Goal: Transaction & Acquisition: Purchase product/service

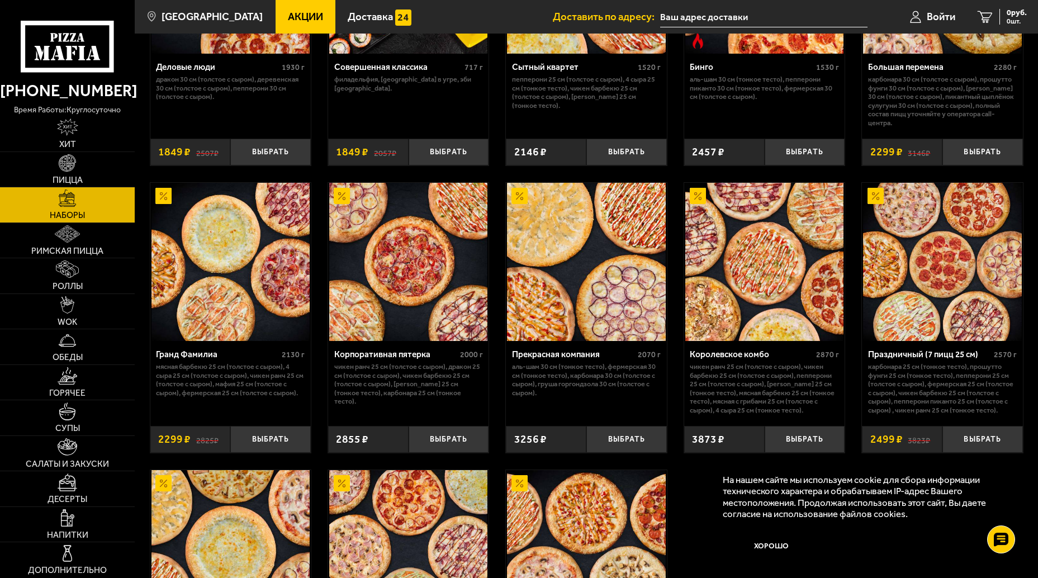
scroll to position [1049, 0]
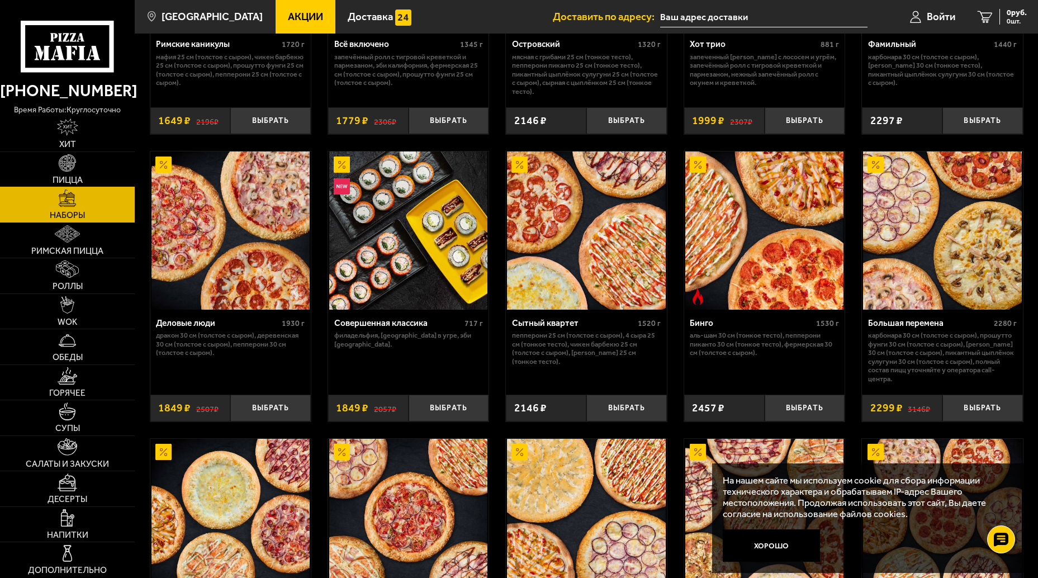
click at [73, 174] on link "Пицца" at bounding box center [67, 169] width 135 height 35
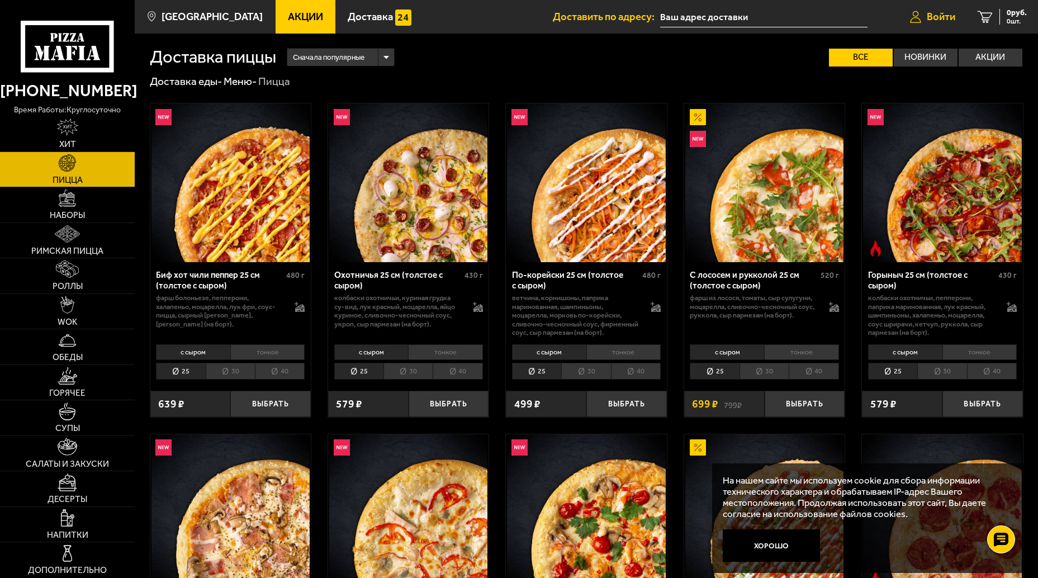
click at [945, 13] on span "Войти" at bounding box center [941, 17] width 29 height 11
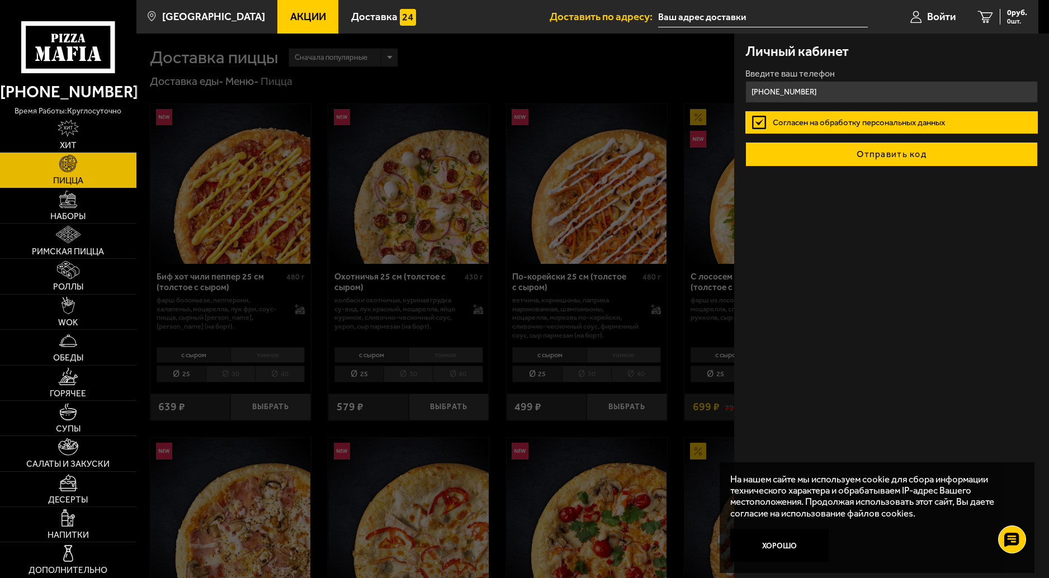
type input "[PHONE_NUMBER]"
click at [872, 153] on button "Отправить код" at bounding box center [891, 154] width 293 height 25
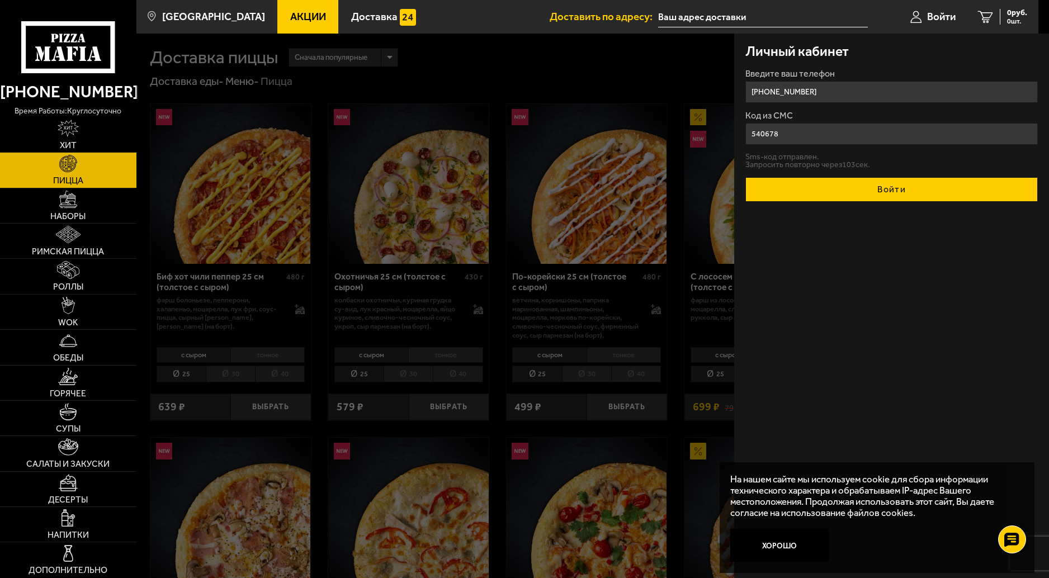
type input "540678"
click at [866, 187] on button "Войти" at bounding box center [891, 189] width 293 height 25
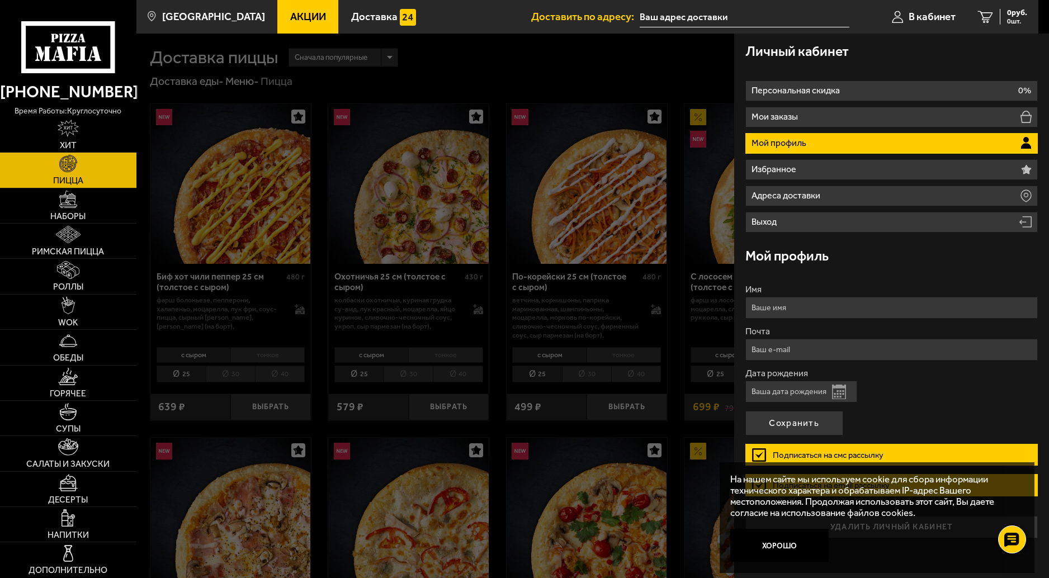
click at [765, 144] on p "Мой профиль" at bounding box center [781, 143] width 58 height 9
click at [772, 308] on input "Имя" at bounding box center [891, 308] width 293 height 22
type input "F"
type input "[PERSON_NAME]"
click at [780, 349] on input "Почта" at bounding box center [891, 350] width 293 height 22
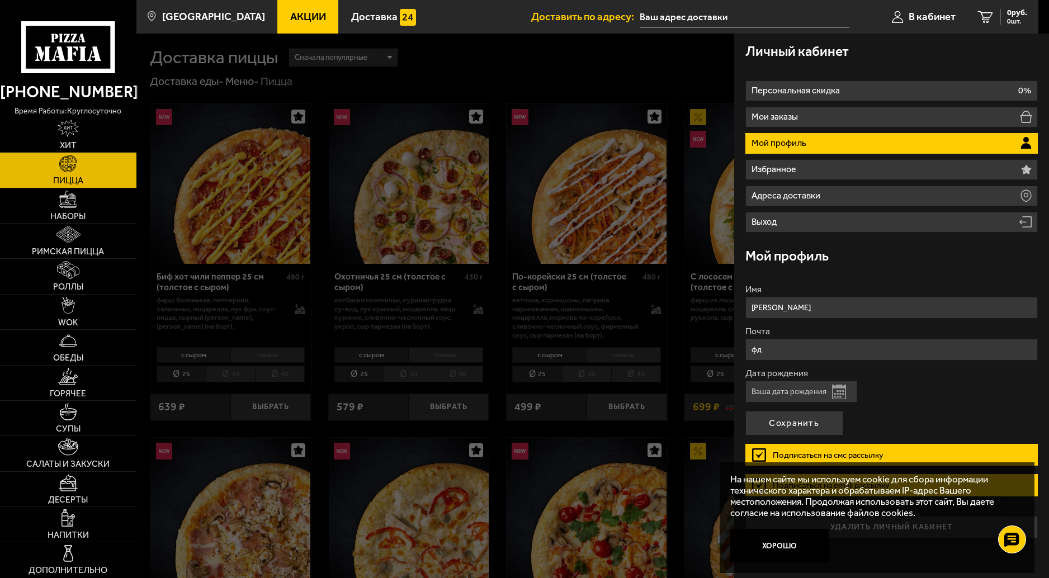
type input "ф"
type input "[EMAIL_ADDRESS][DOMAIN_NAME]"
click at [837, 394] on button "Открыть календарь" at bounding box center [839, 392] width 14 height 15
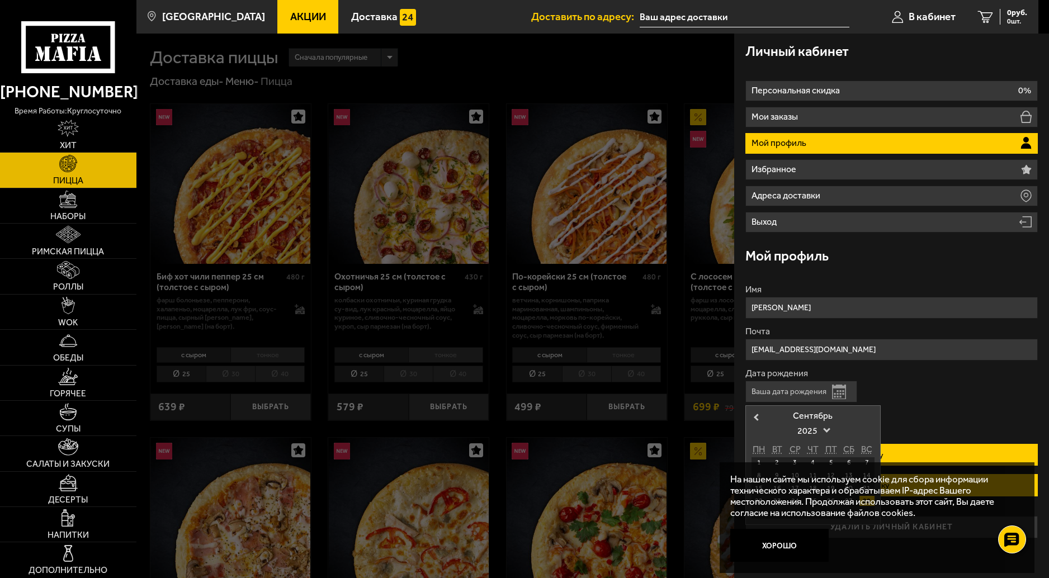
click at [837, 424] on div "2025" at bounding box center [813, 431] width 123 height 21
click at [783, 540] on button "Хорошо" at bounding box center [779, 545] width 98 height 33
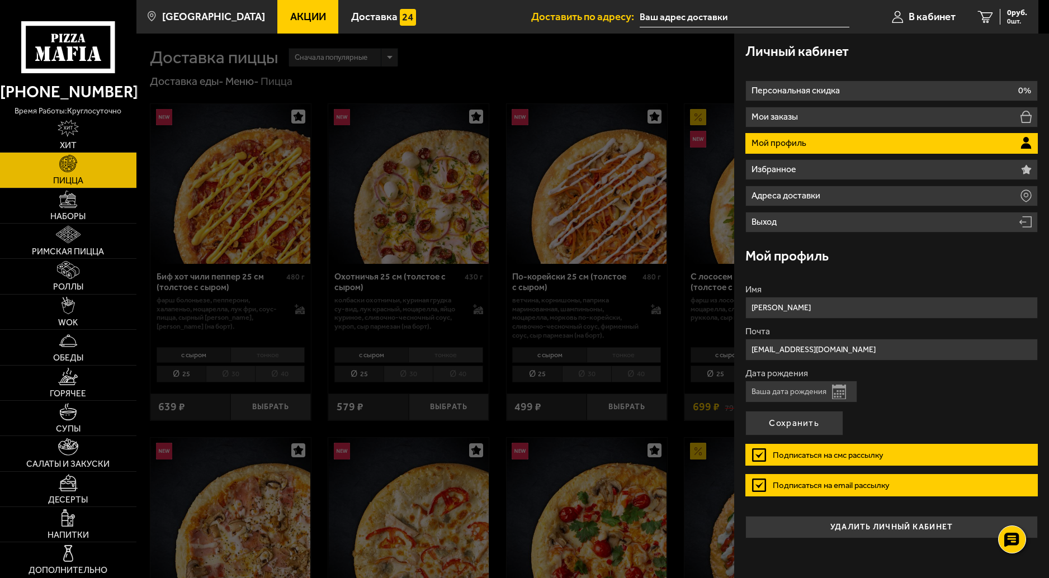
click at [834, 395] on button "Открыть календарь" at bounding box center [839, 392] width 14 height 15
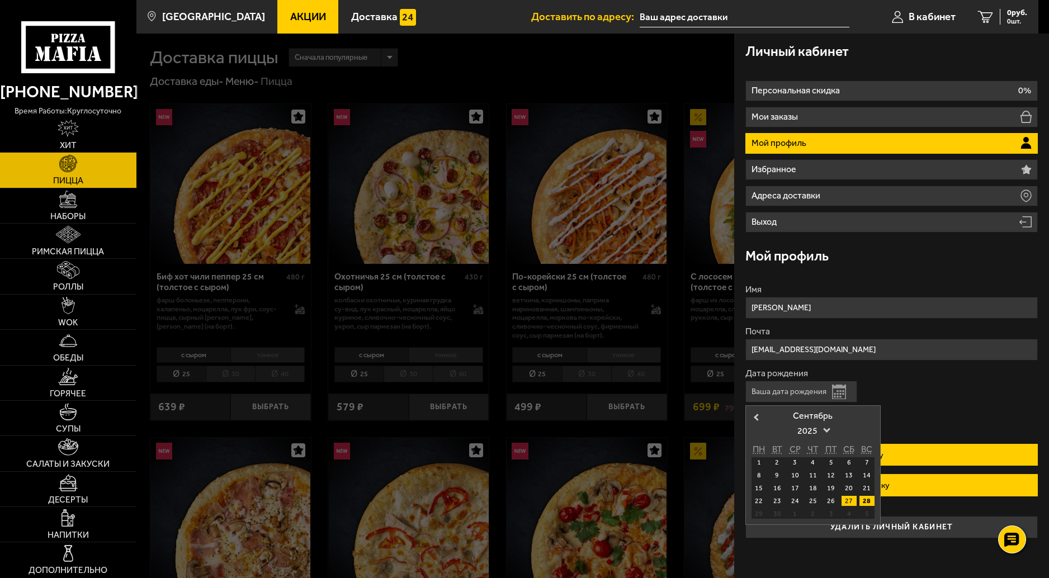
click at [842, 497] on div "27" at bounding box center [849, 501] width 15 height 10
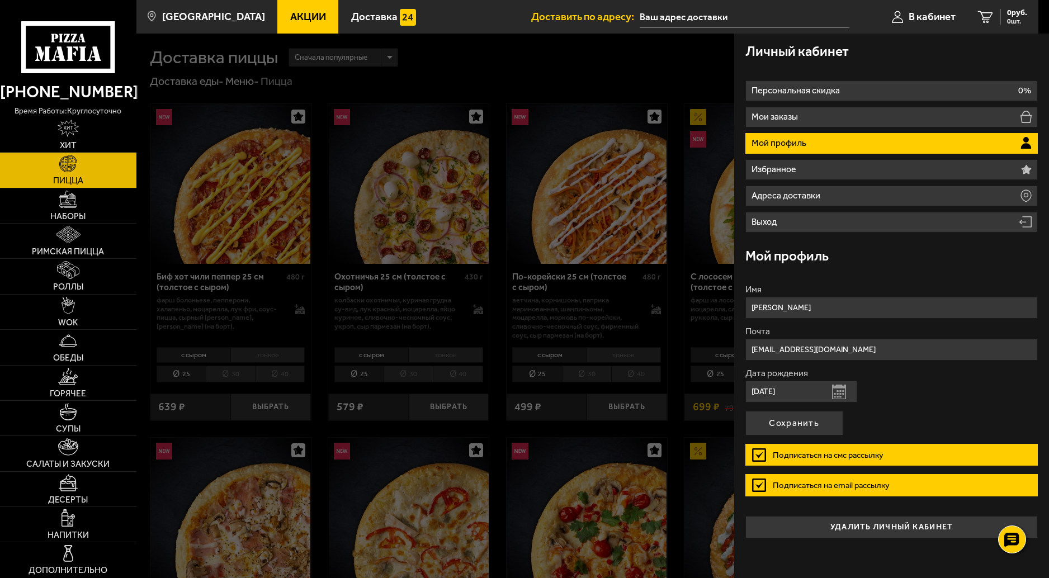
click at [841, 391] on button "Открыть календарь" at bounding box center [839, 392] width 14 height 15
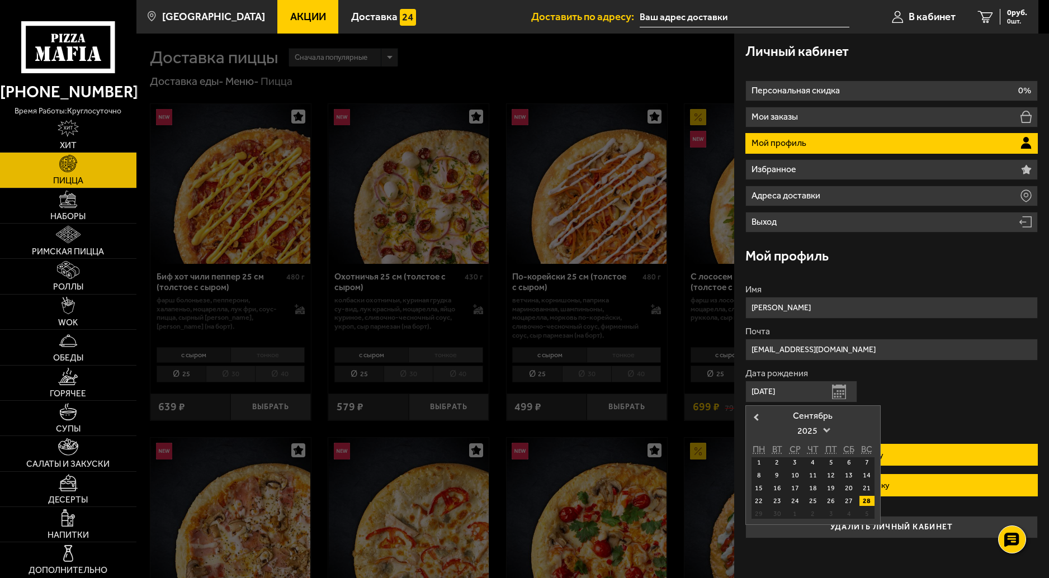
click at [817, 431] on span "2025" at bounding box center [812, 431] width 31 height 20
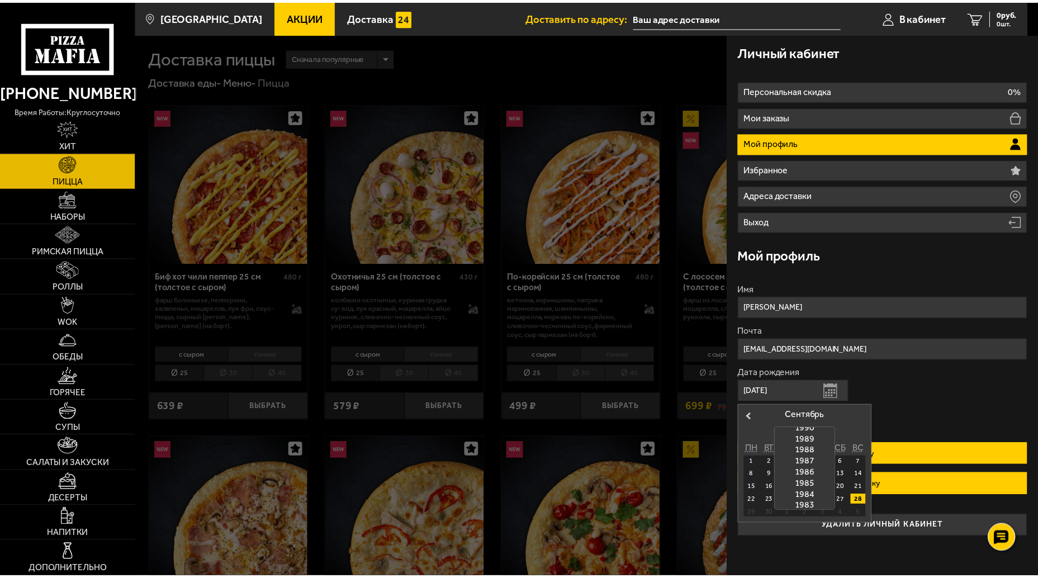
scroll to position [377, 0]
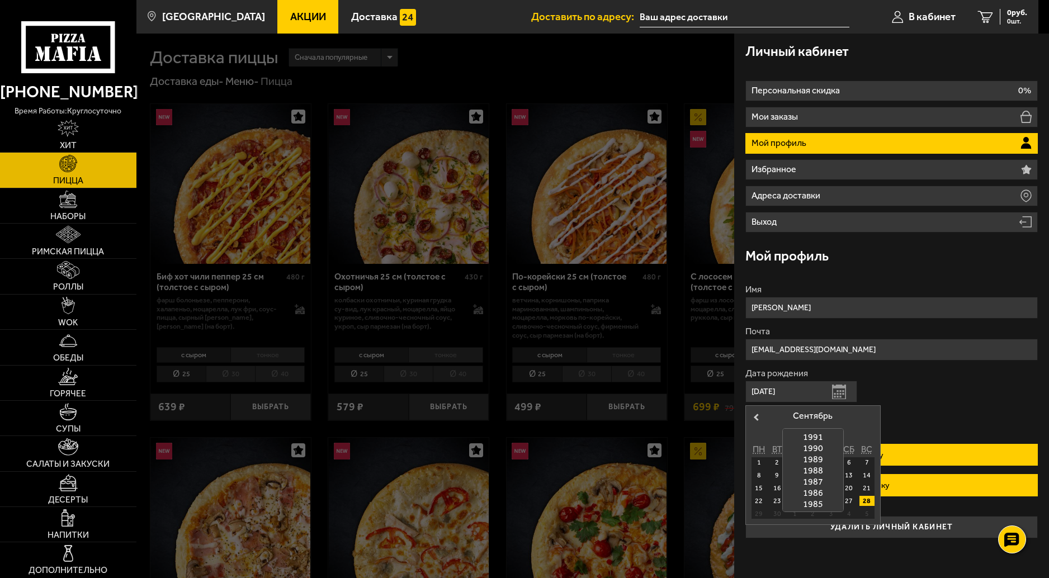
click at [810, 435] on div "1991" at bounding box center [813, 437] width 60 height 11
click at [823, 509] on div "27" at bounding box center [830, 514] width 15 height 10
type input "[DATE]"
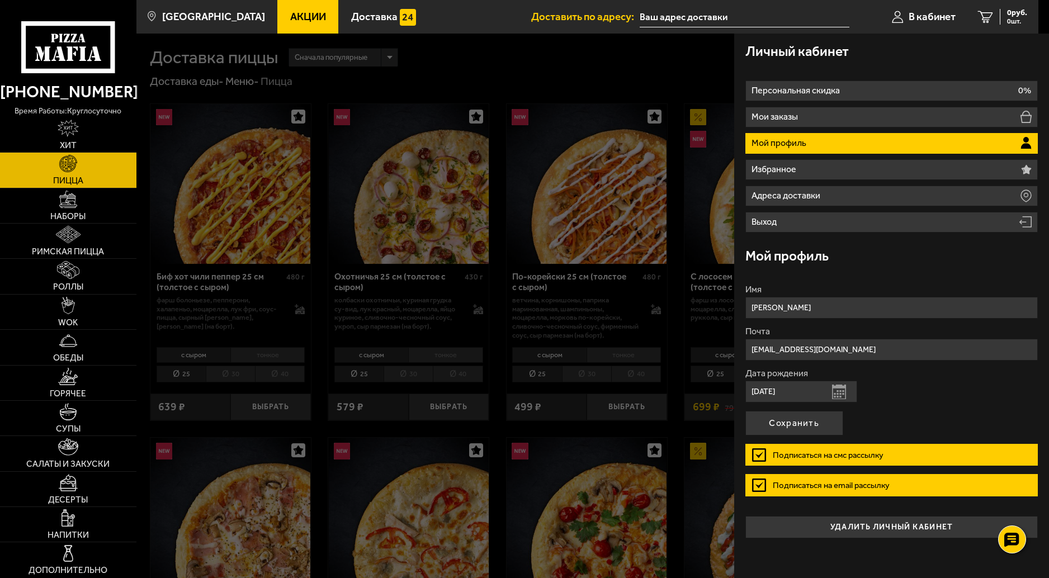
click at [759, 485] on label "Подписаться на email рассылку" at bounding box center [891, 485] width 293 height 22
click at [760, 454] on label "Подписаться на смс рассылку" at bounding box center [891, 455] width 293 height 22
click at [0, 0] on input "Подписаться на смс рассылку" at bounding box center [0, 0] width 0 height 0
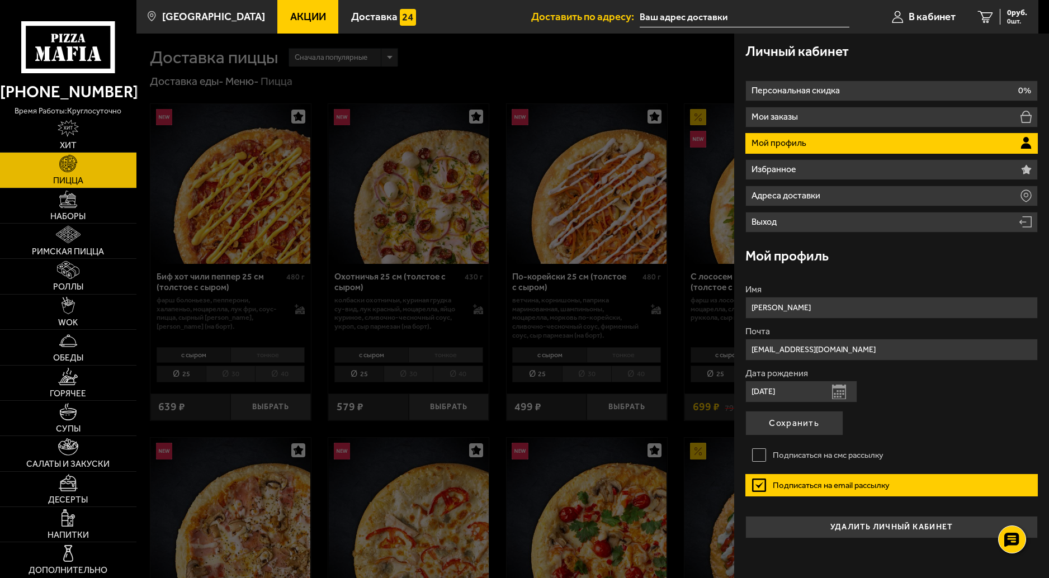
click at [760, 484] on label "Подписаться на email рассылку" at bounding box center [891, 485] width 293 height 22
click at [0, 0] on input "Подписаться на email рассылку" at bounding box center [0, 0] width 0 height 0
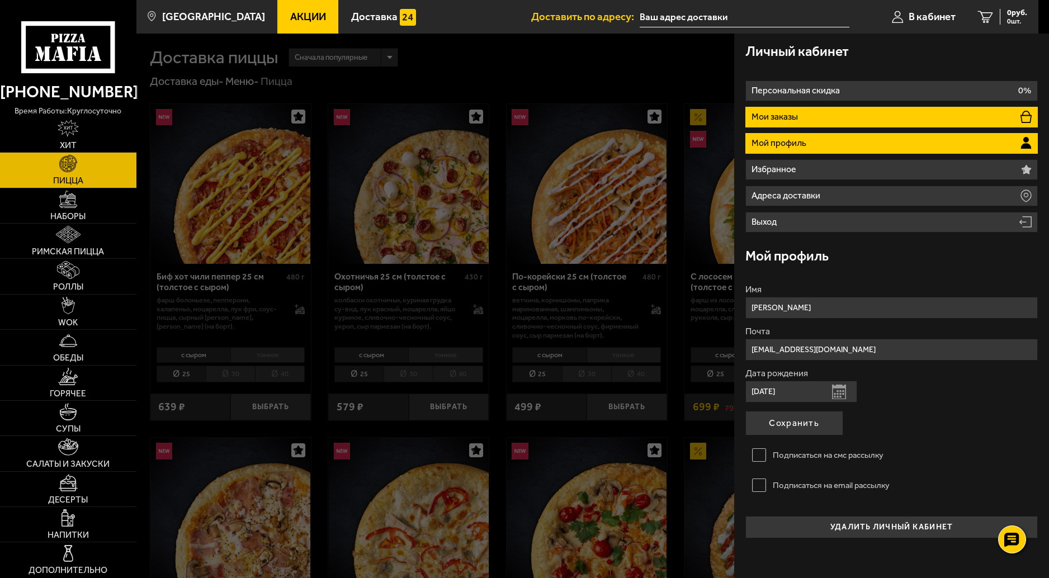
click at [785, 119] on p "Мои заказы" at bounding box center [776, 116] width 49 height 9
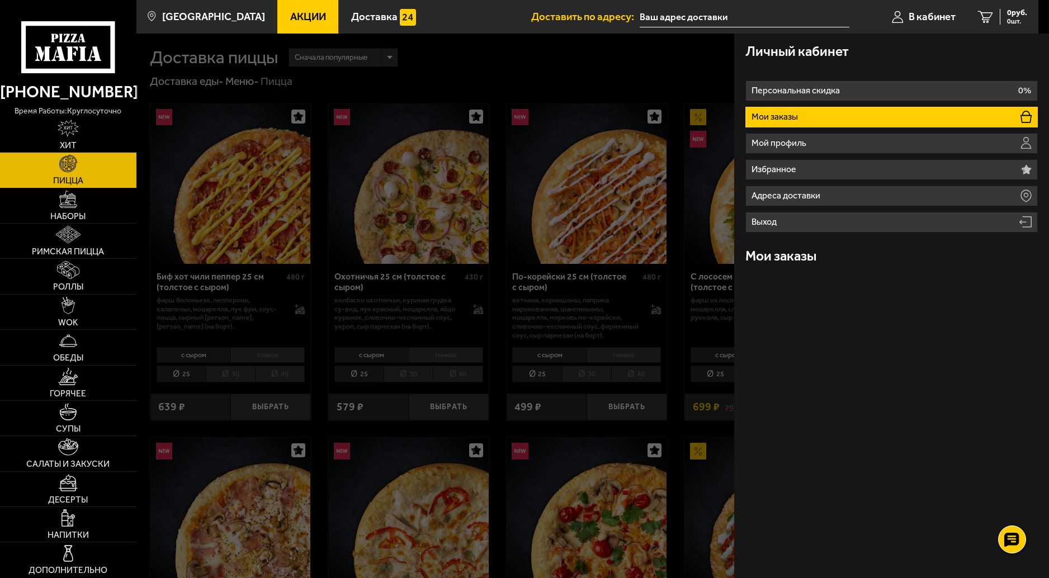
click at [772, 114] on p "Мои заказы" at bounding box center [776, 116] width 49 height 9
click at [296, 16] on span "Акции" at bounding box center [308, 17] width 36 height 11
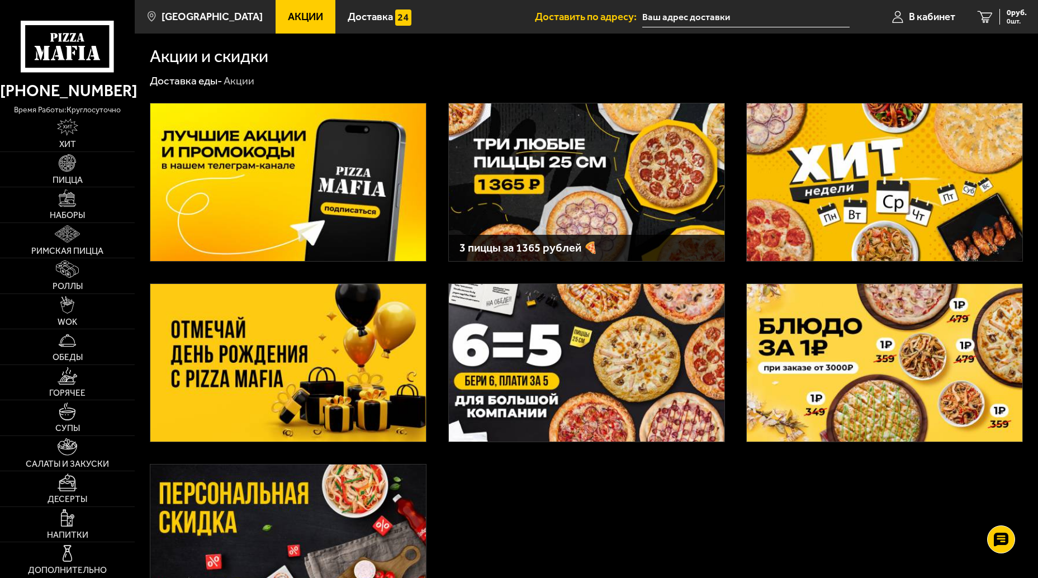
click at [520, 357] on img at bounding box center [587, 363] width 276 height 158
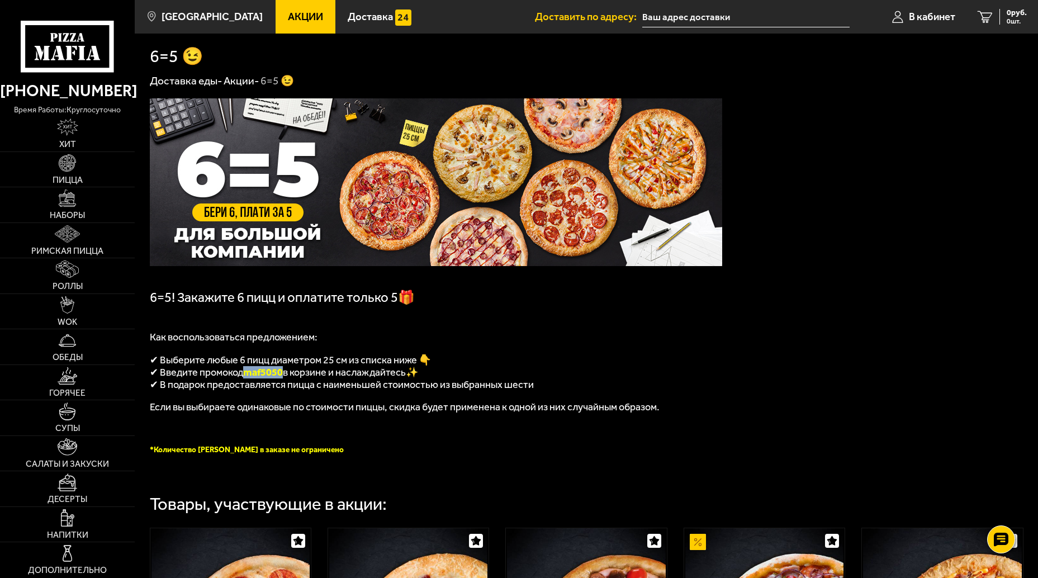
drag, startPoint x: 285, startPoint y: 376, endPoint x: 248, endPoint y: 374, distance: 36.4
click at [248, 374] on span "maf5050" at bounding box center [263, 372] width 40 height 12
copy span "maf5050"
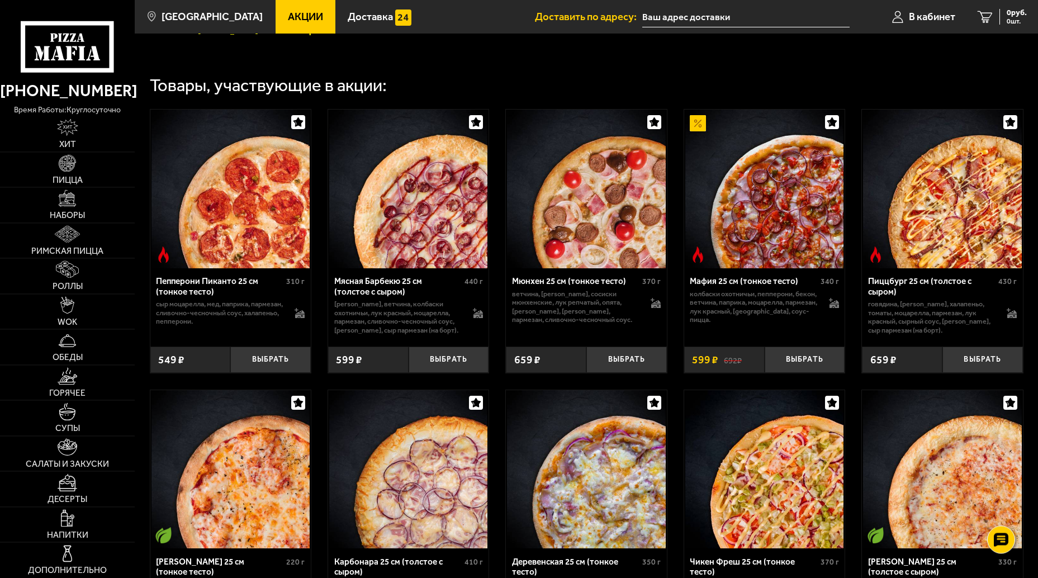
scroll to position [419, 0]
click at [978, 365] on button "Выбрать" at bounding box center [983, 359] width 81 height 26
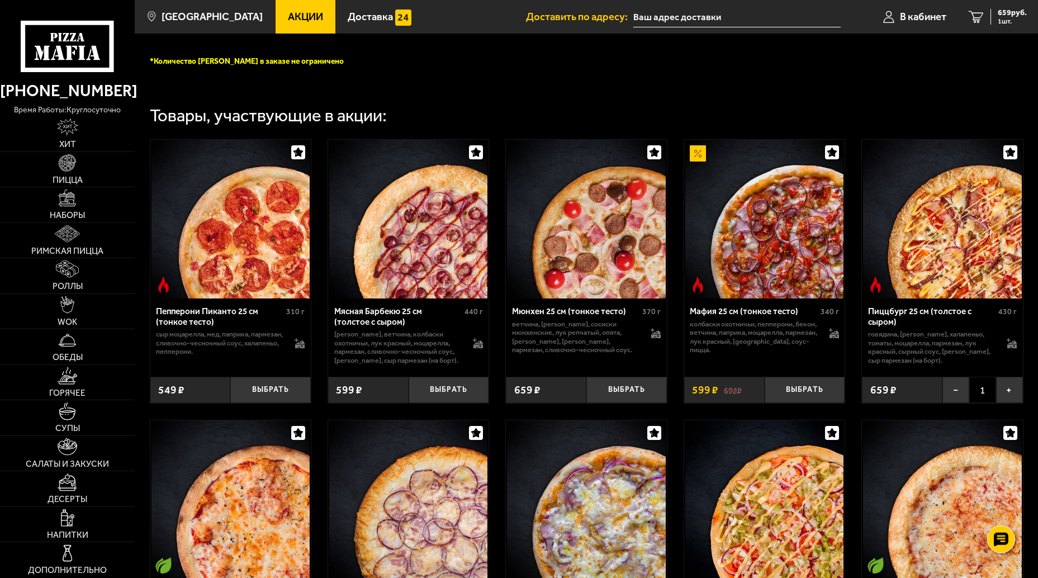
scroll to position [367, 0]
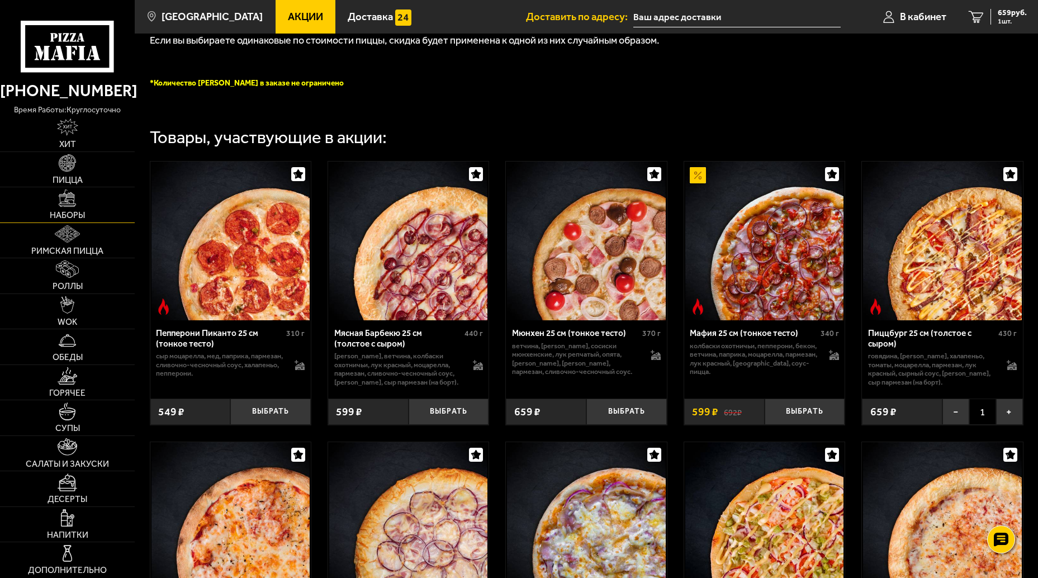
click at [78, 204] on link "Наборы" at bounding box center [67, 204] width 135 height 35
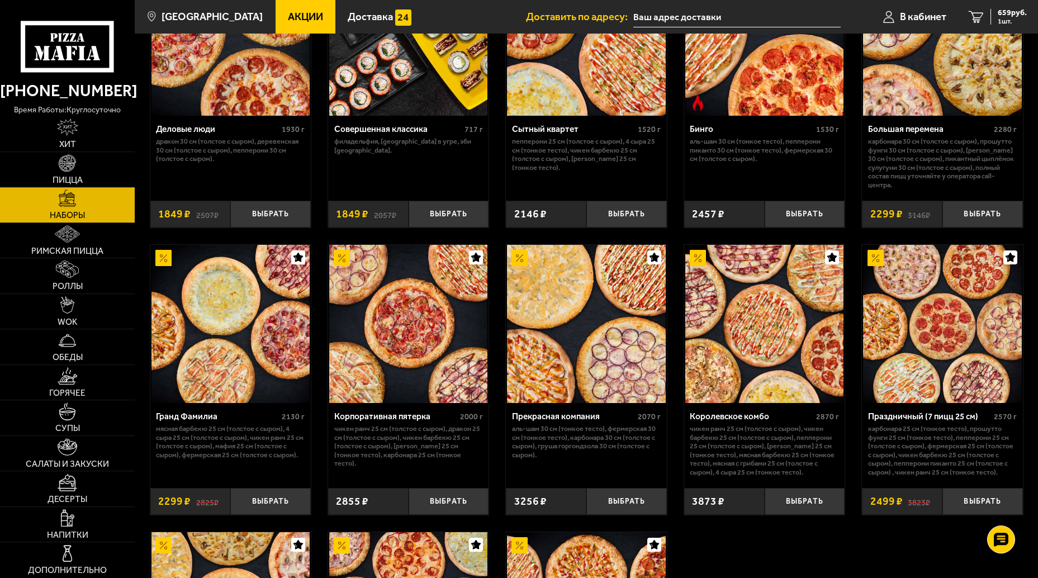
scroll to position [1259, 0]
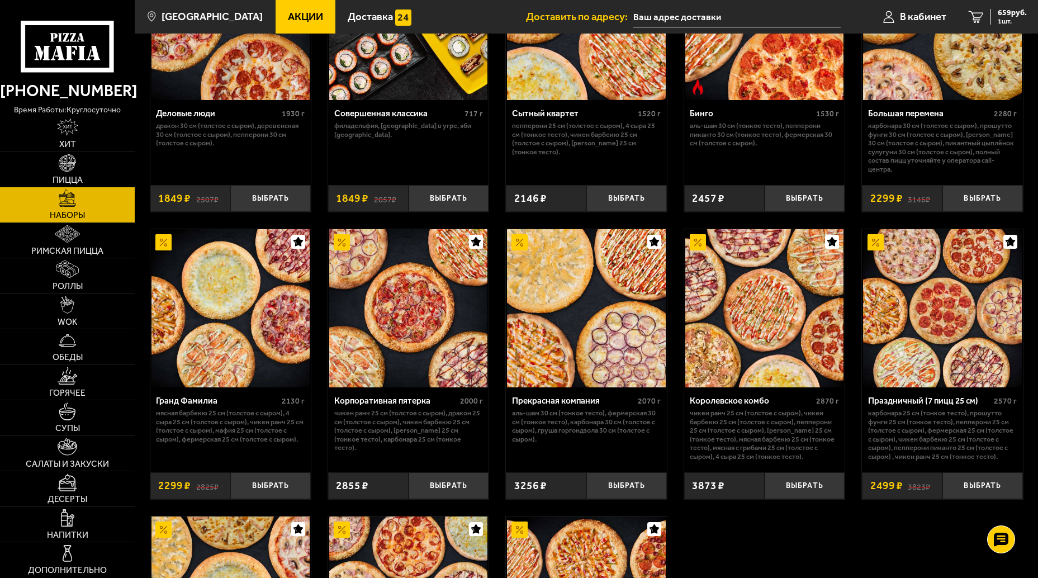
click at [407, 333] on img at bounding box center [408, 308] width 158 height 158
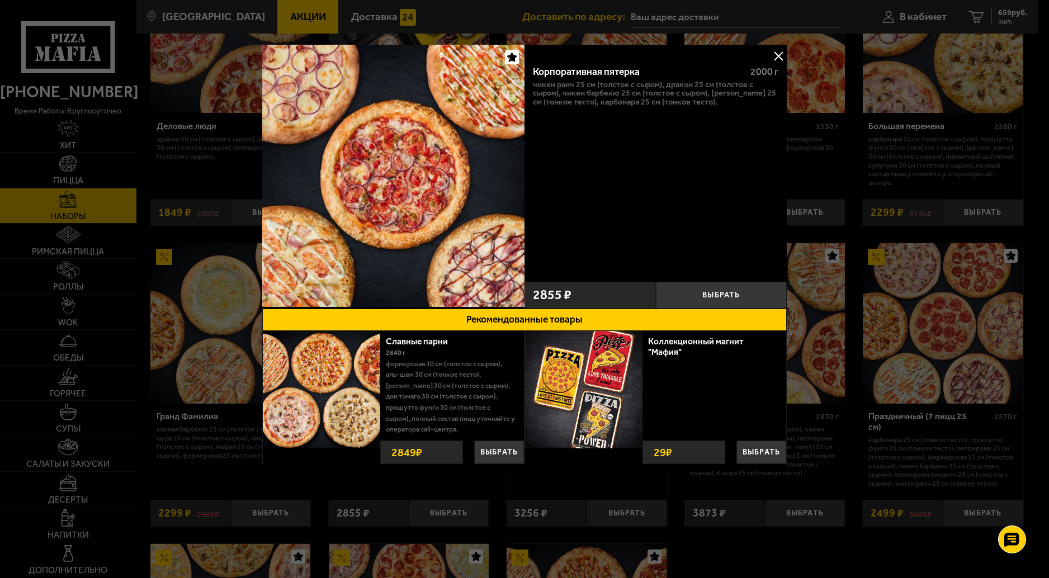
click at [777, 53] on button at bounding box center [778, 56] width 17 height 17
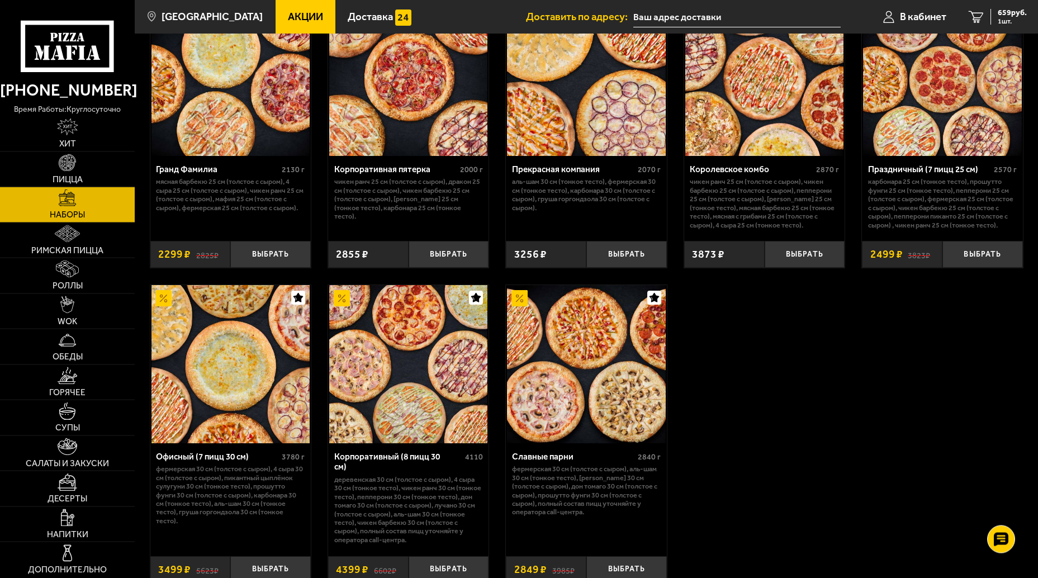
scroll to position [1521, 0]
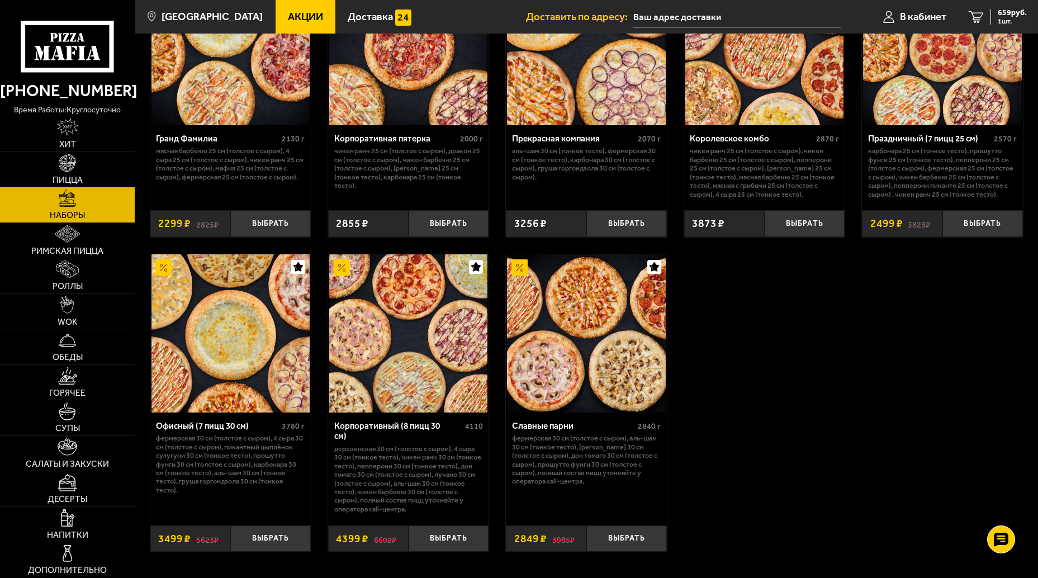
click at [573, 329] on img at bounding box center [586, 333] width 158 height 158
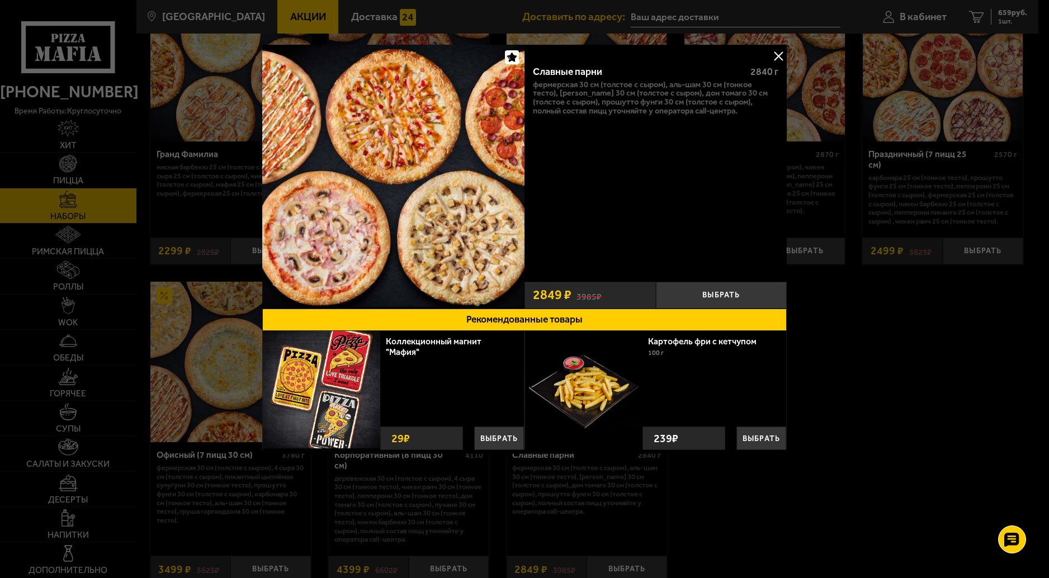
click at [773, 55] on button at bounding box center [778, 56] width 17 height 17
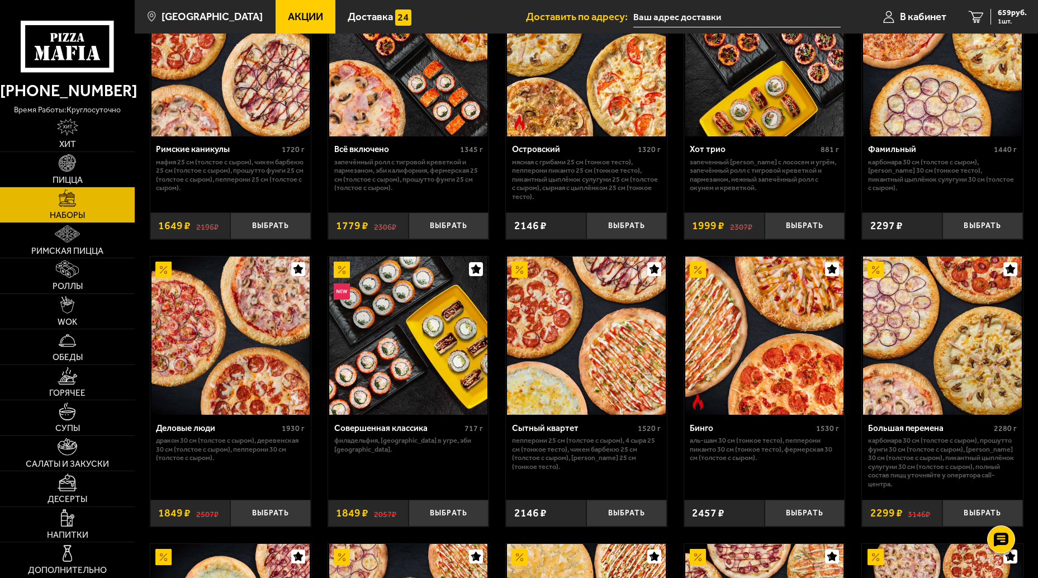
scroll to position [629, 0]
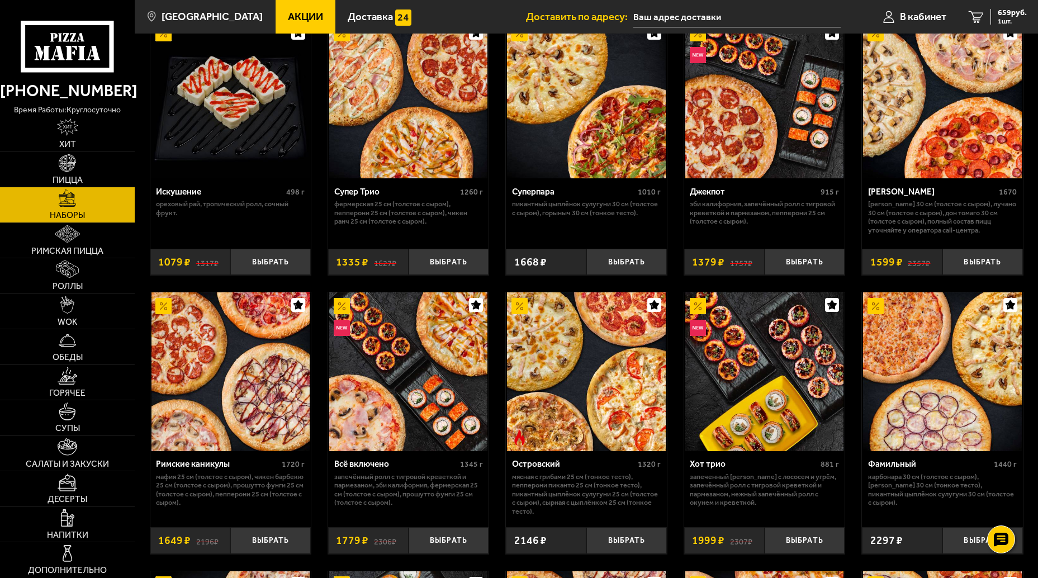
click at [288, 12] on span "Акции" at bounding box center [305, 17] width 35 height 11
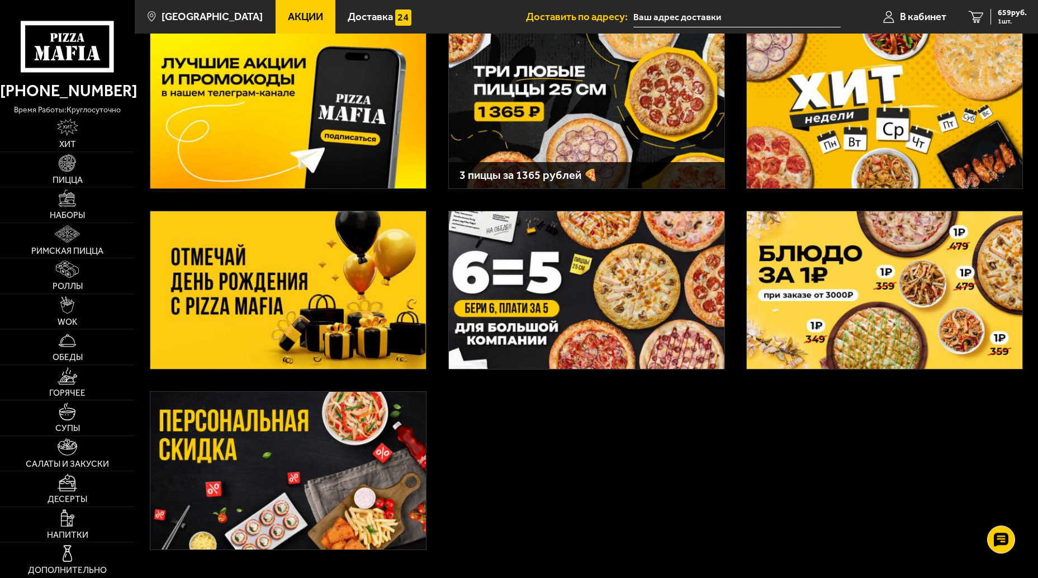
scroll to position [105, 0]
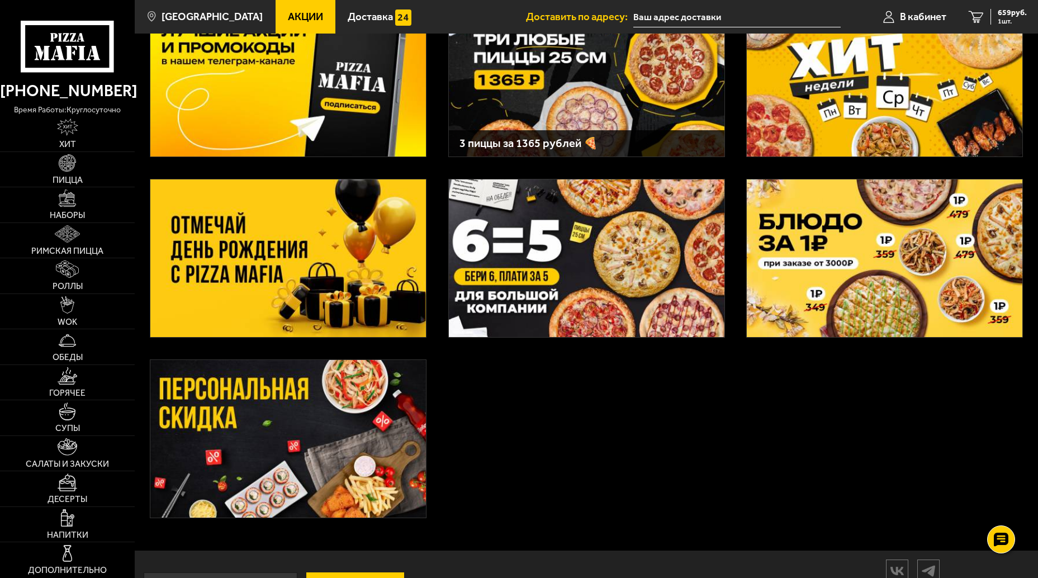
click at [277, 437] on img at bounding box center [288, 439] width 276 height 158
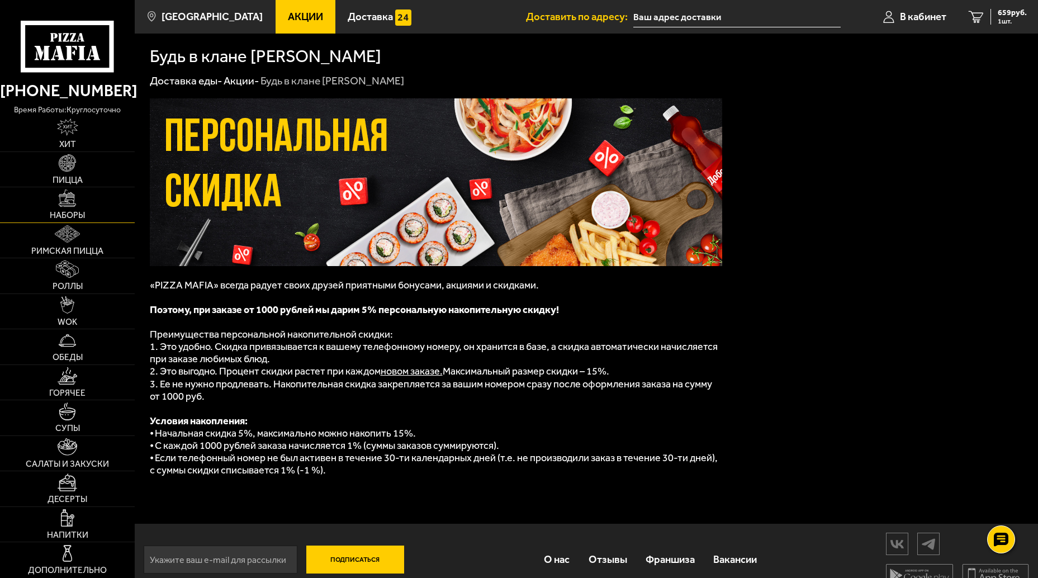
click at [65, 207] on img at bounding box center [67, 198] width 17 height 17
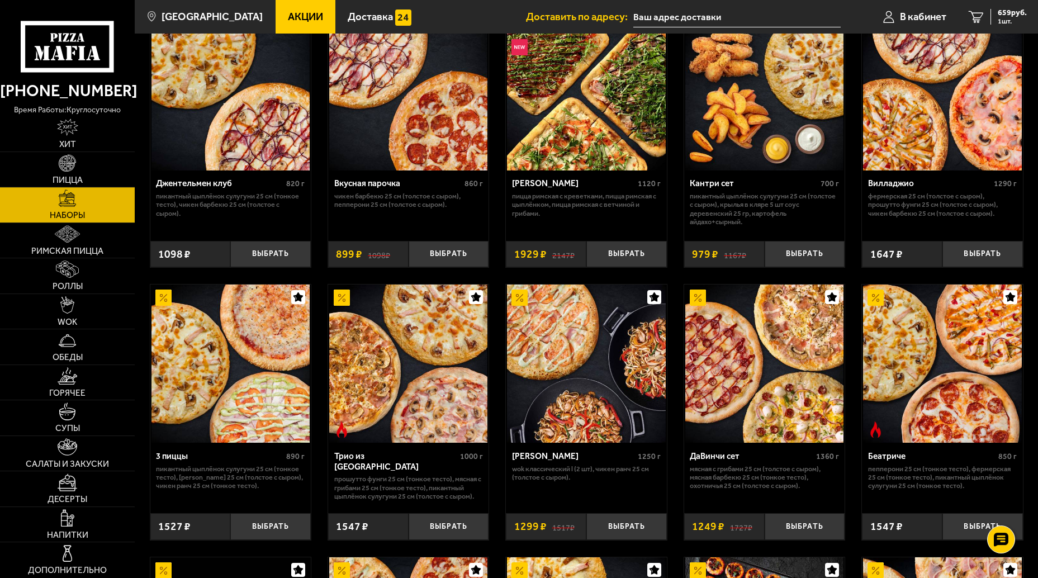
scroll to position [105, 0]
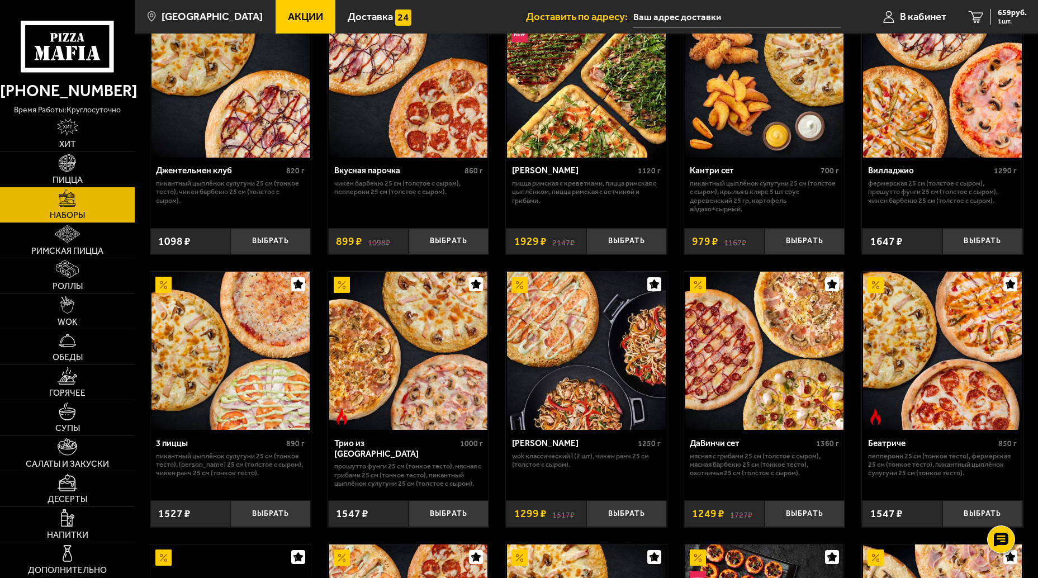
click at [744, 346] on img at bounding box center [765, 351] width 158 height 158
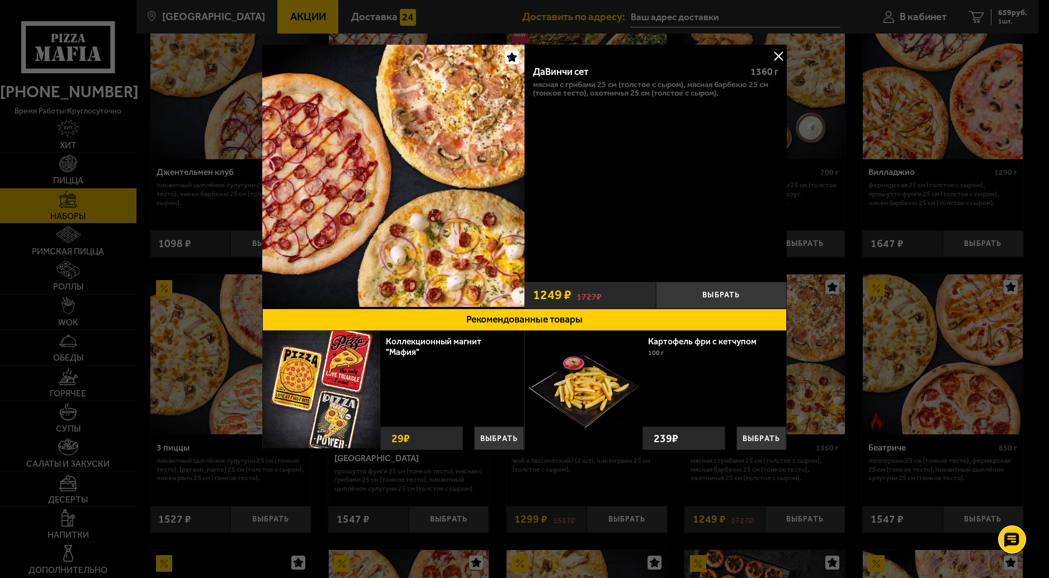
click at [776, 55] on button at bounding box center [778, 56] width 17 height 17
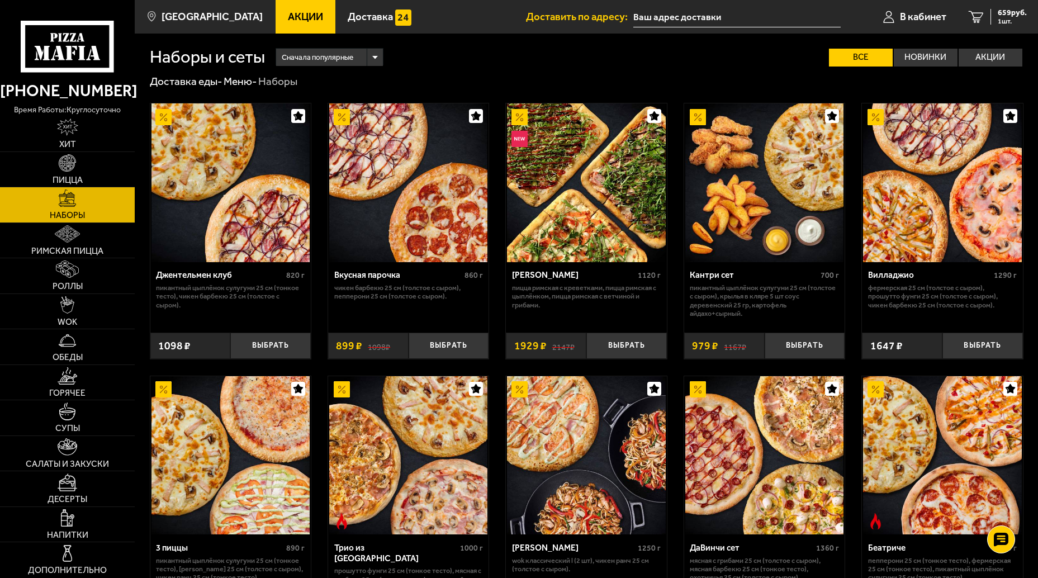
click at [353, 58] on span "Сначала популярные" at bounding box center [318, 57] width 72 height 21
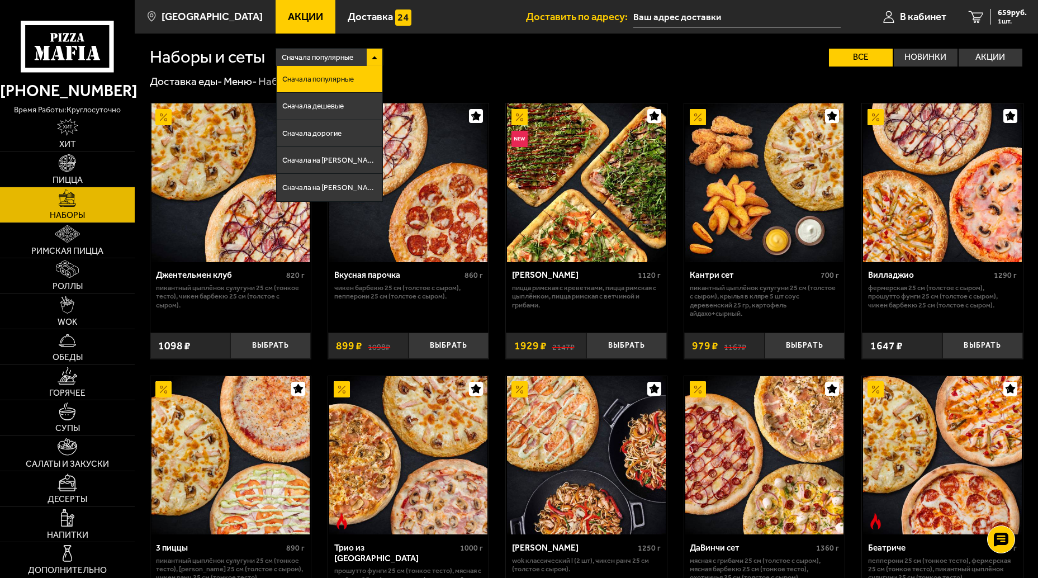
click at [437, 65] on div "Сначала популярные Сначала популярные Сначала дешевые Сначала дорогие Сначала н…" at bounding box center [644, 57] width 759 height 18
click at [711, 60] on div "Сначала популярные Сначала популярные Сначала дешевые Сначала дорогие Сначала н…" at bounding box center [644, 57] width 759 height 18
drag, startPoint x: 601, startPoint y: 68, endPoint x: 541, endPoint y: 55, distance: 60.8
drag, startPoint x: 466, startPoint y: 69, endPoint x: 406, endPoint y: 68, distance: 60.4
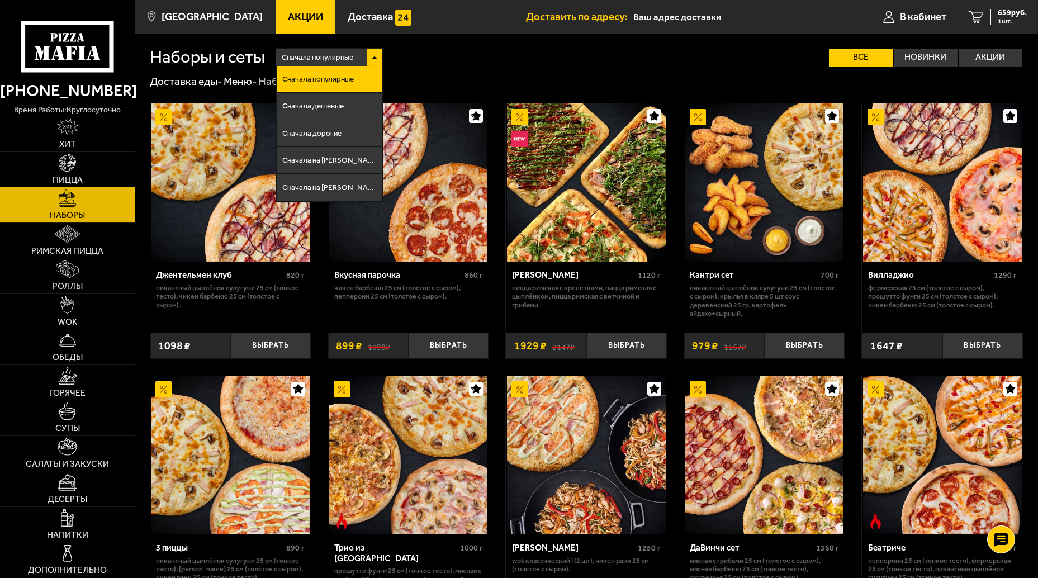
click at [331, 58] on span "Сначала популярные" at bounding box center [318, 57] width 72 height 21
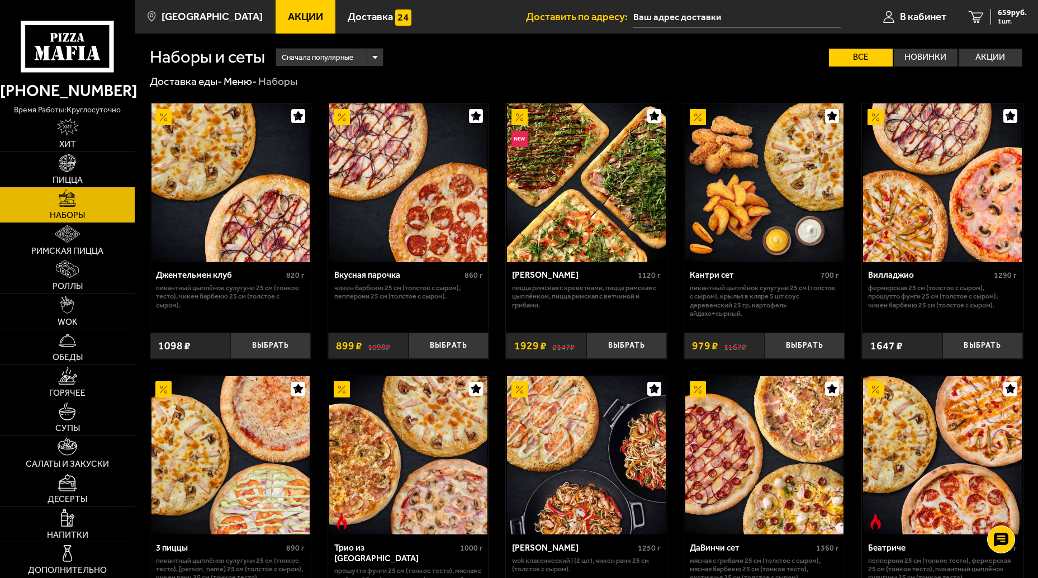
click at [440, 60] on div "Сначала популярные Все Новинки Акции Пожелания Острое блюдо Пикантный цыплёнок …" at bounding box center [644, 57] width 759 height 18
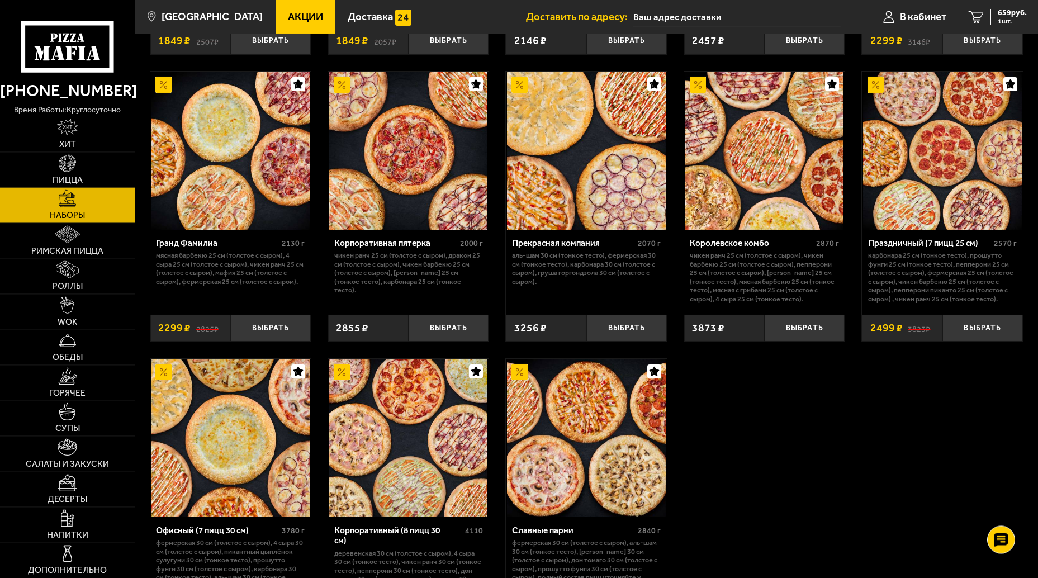
scroll to position [1416, 0]
click at [408, 211] on img at bounding box center [408, 151] width 158 height 158
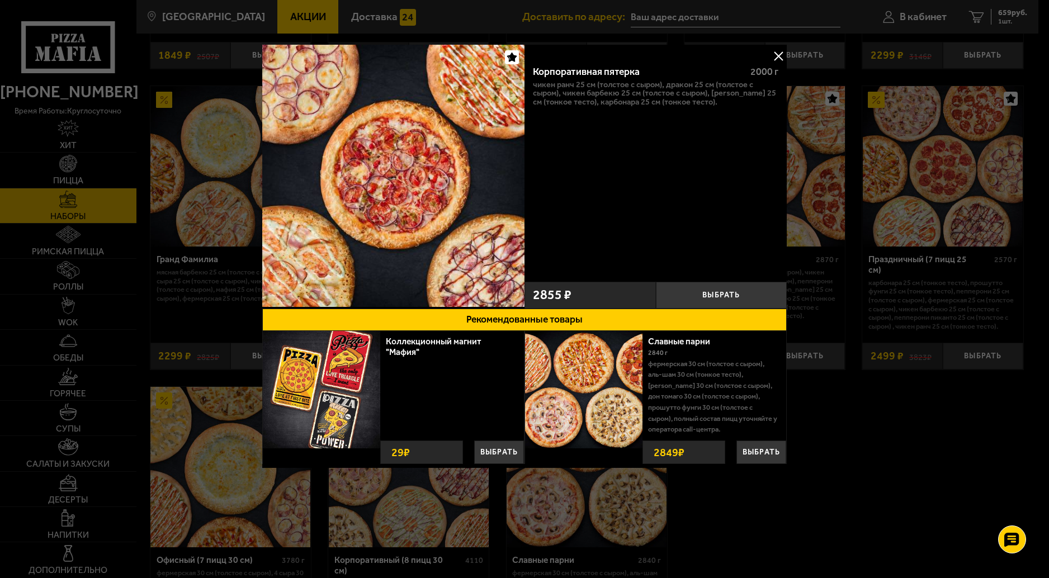
click at [777, 55] on button at bounding box center [778, 56] width 17 height 17
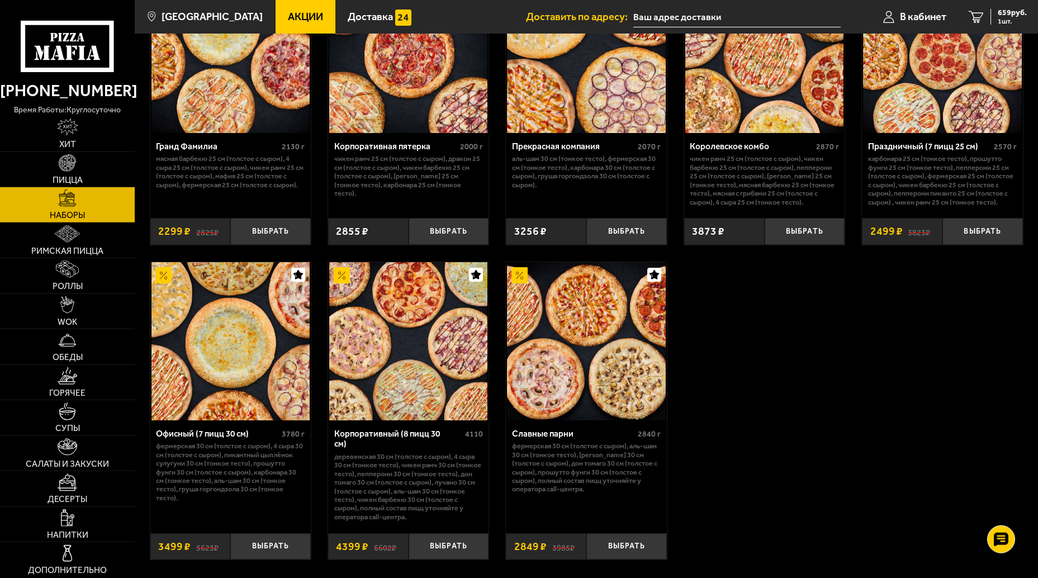
scroll to position [1521, 0]
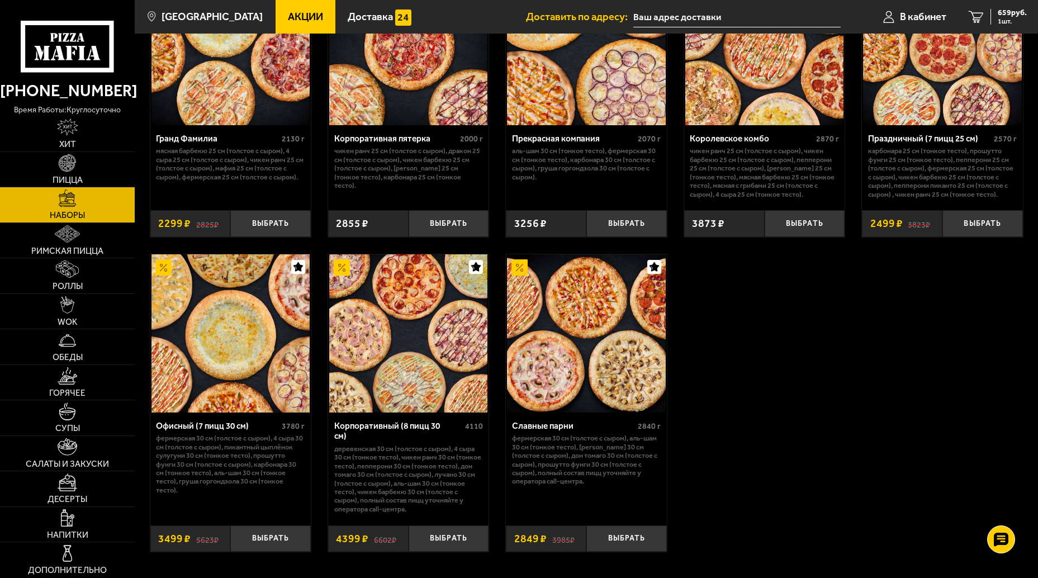
click at [587, 344] on img at bounding box center [586, 333] width 158 height 158
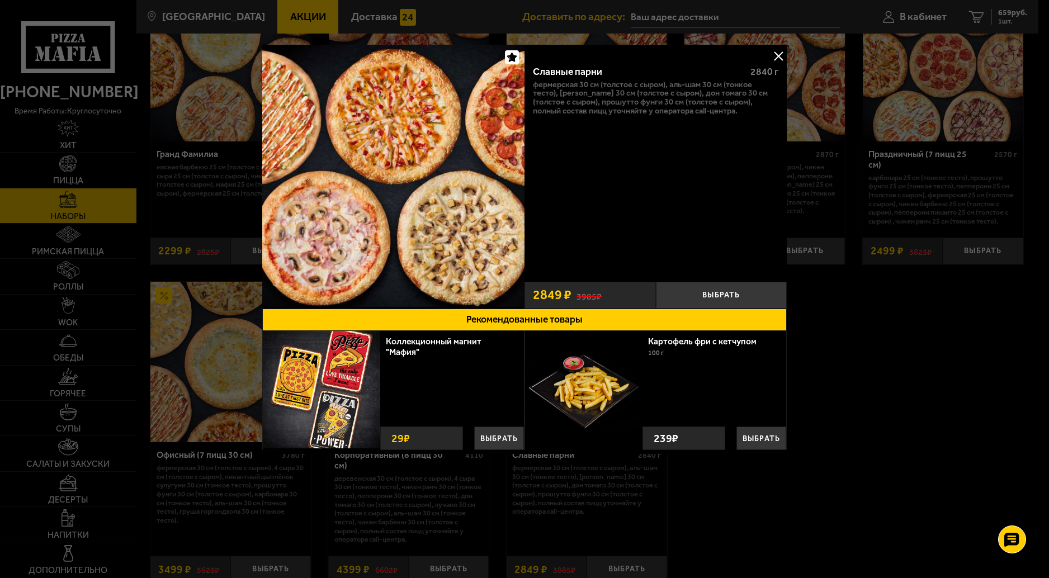
click at [780, 57] on button at bounding box center [778, 56] width 17 height 17
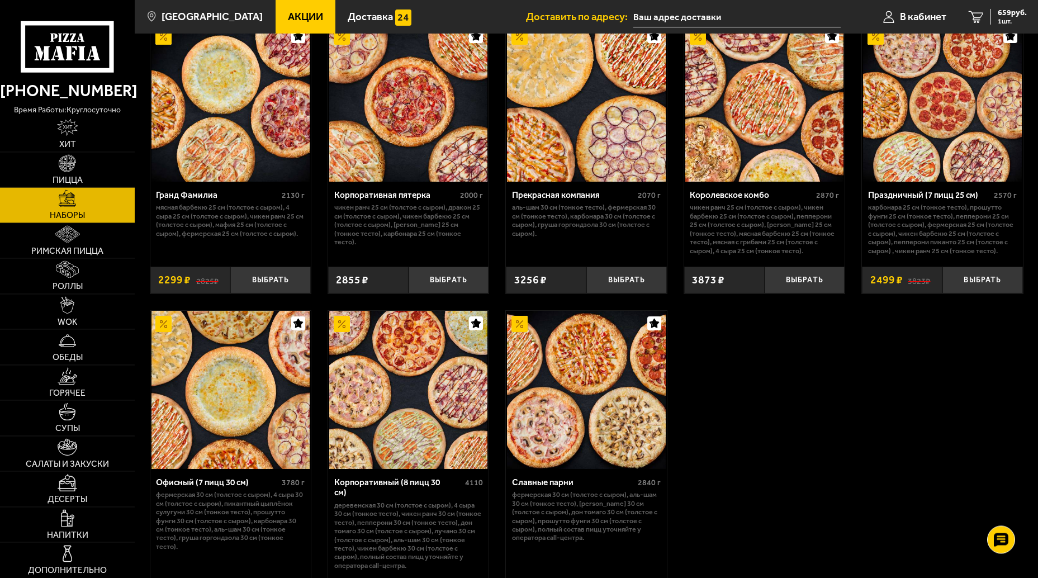
scroll to position [1469, 0]
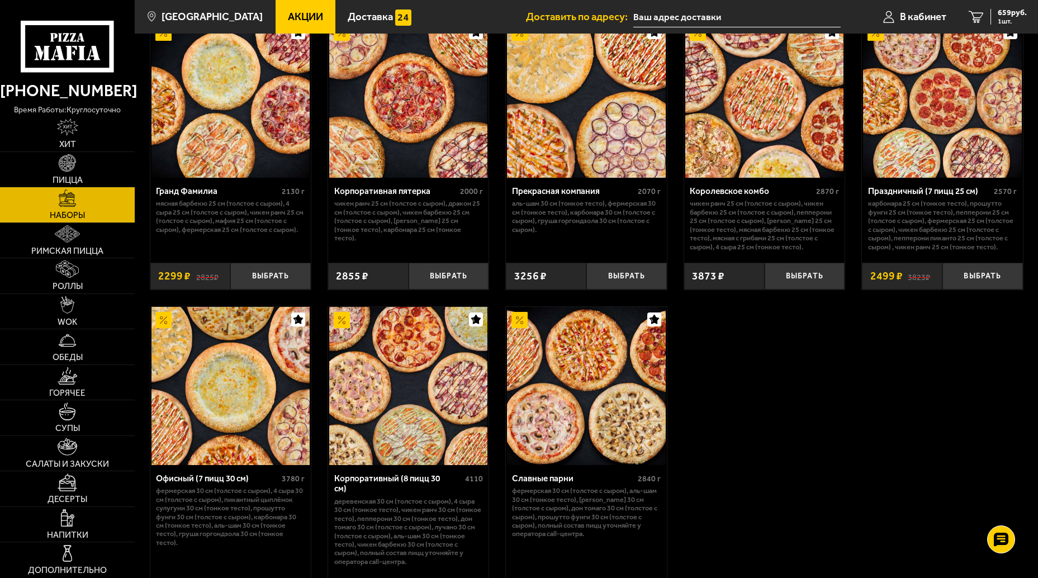
click at [598, 412] on img at bounding box center [586, 386] width 158 height 158
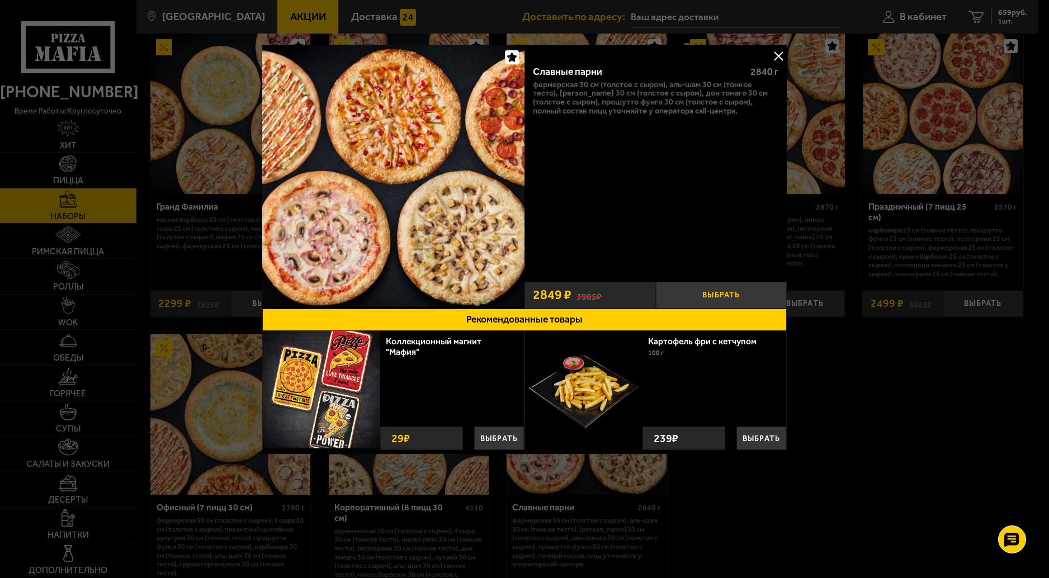
click at [711, 295] on button "Выбрать" at bounding box center [721, 295] width 131 height 27
click at [775, 54] on button at bounding box center [778, 56] width 17 height 17
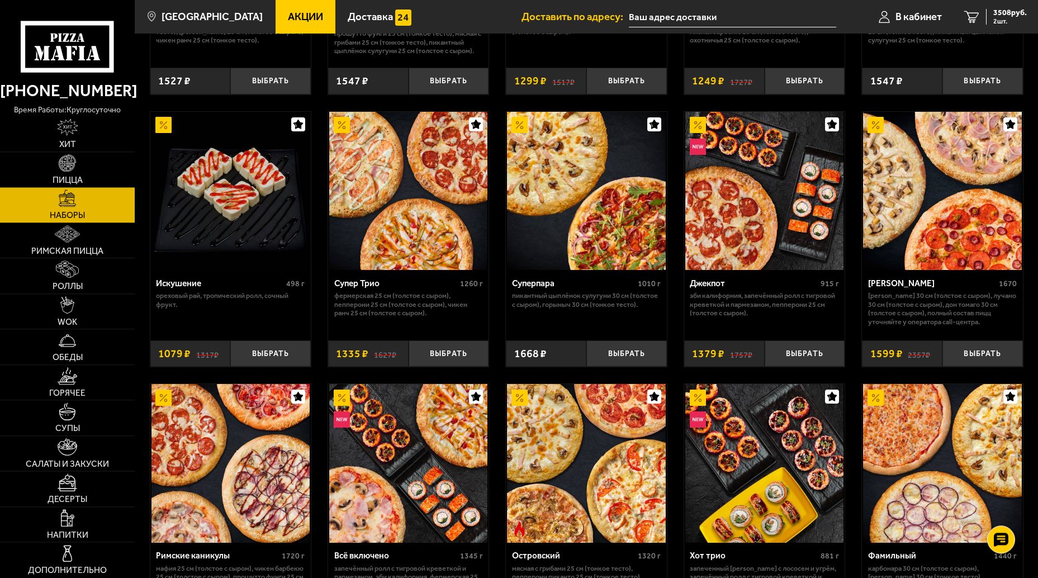
scroll to position [472, 0]
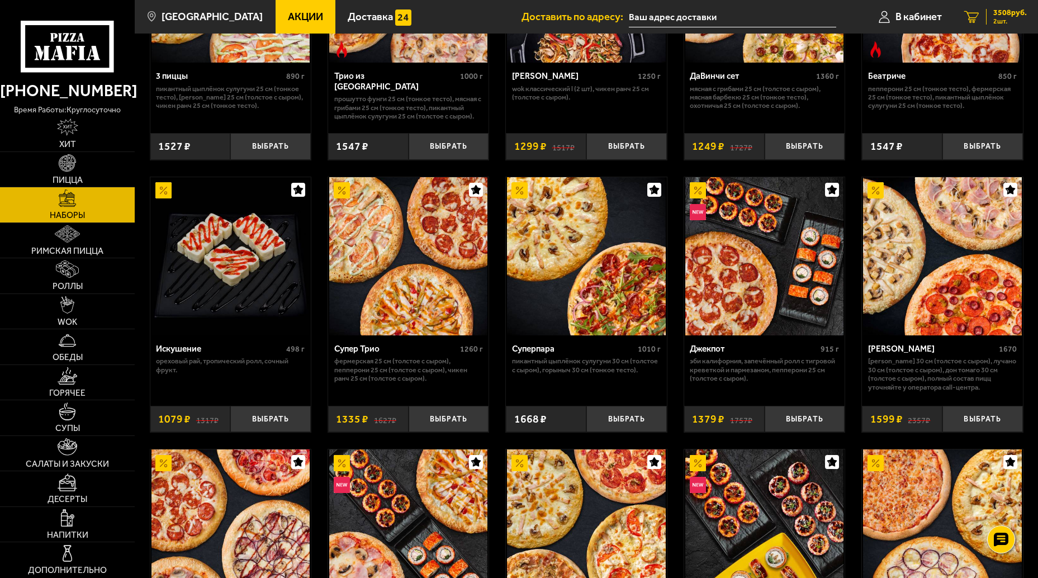
click at [1011, 10] on span "3508 руб." at bounding box center [1011, 13] width 34 height 8
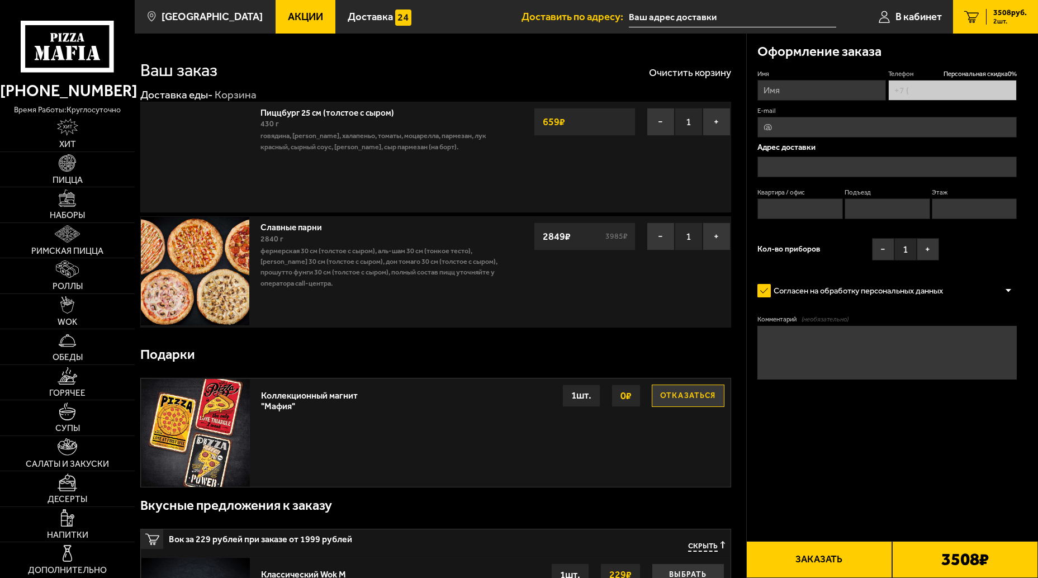
type input "[PHONE_NUMBER]"
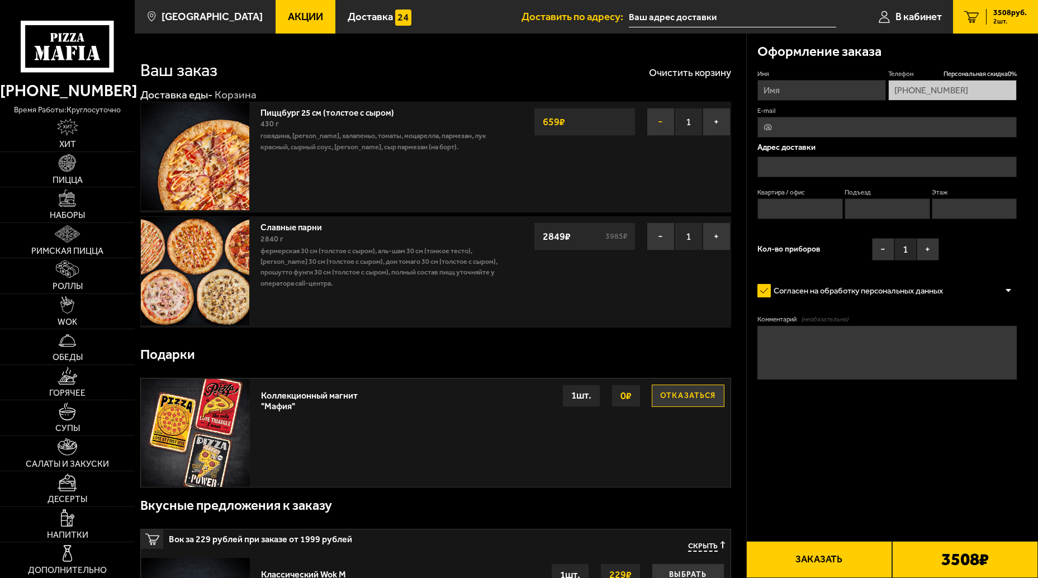
click at [657, 117] on button "−" at bounding box center [661, 122] width 28 height 28
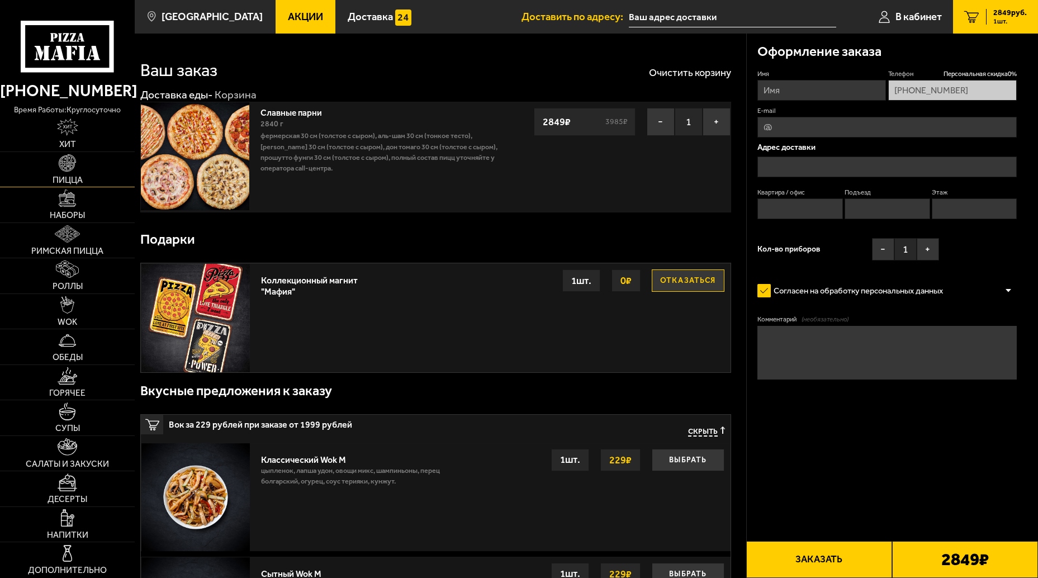
click at [73, 165] on img at bounding box center [67, 162] width 17 height 17
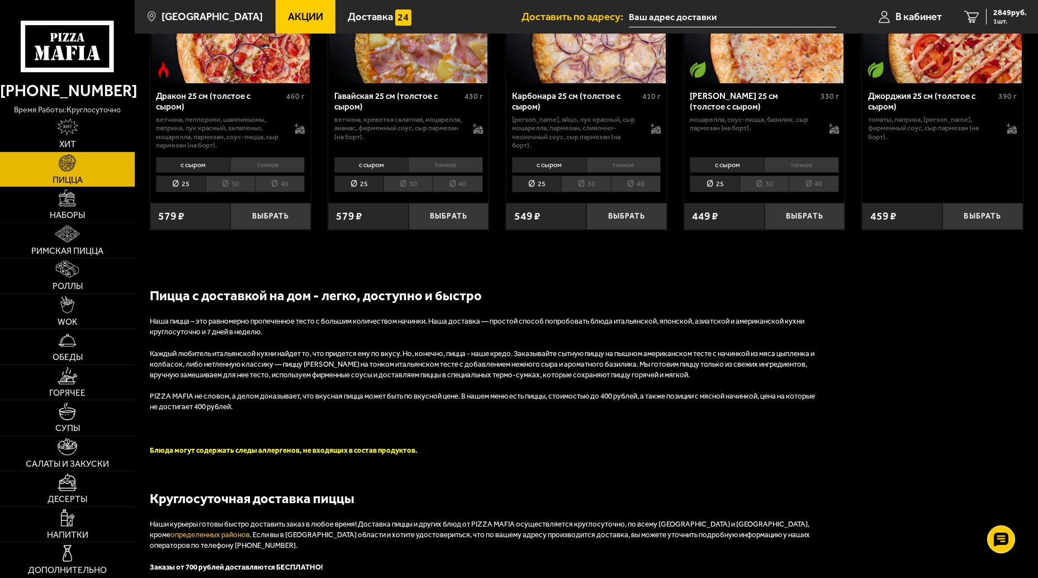
scroll to position [2106, 0]
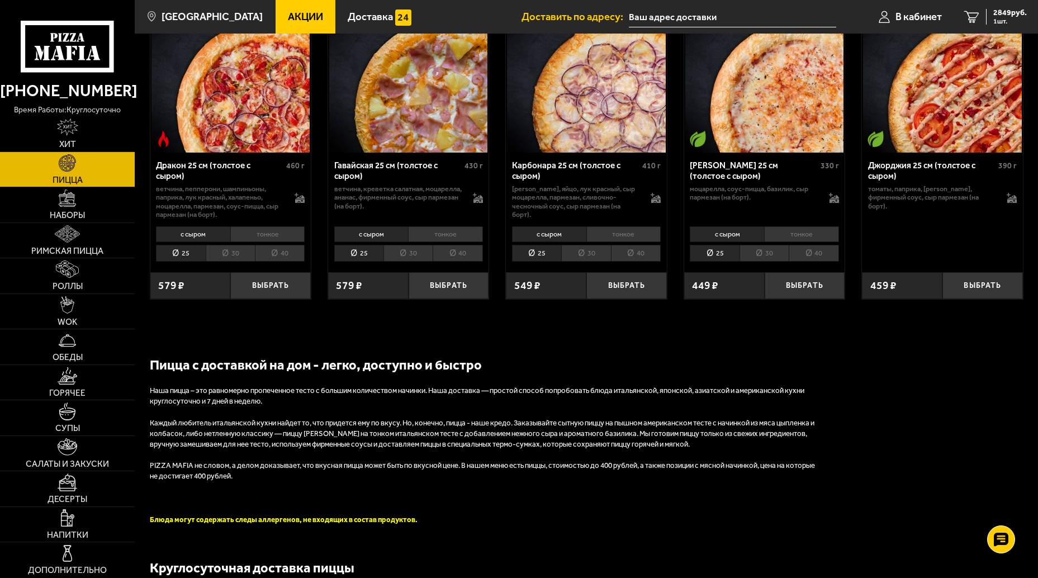
click at [228, 262] on li "30" at bounding box center [230, 253] width 49 height 17
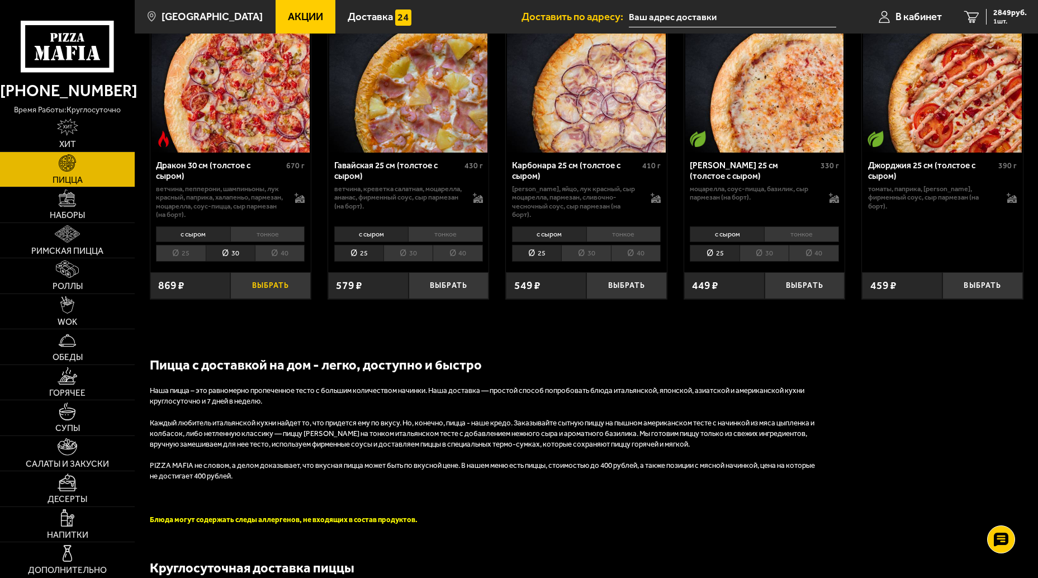
click at [266, 296] on button "Выбрать" at bounding box center [270, 285] width 81 height 26
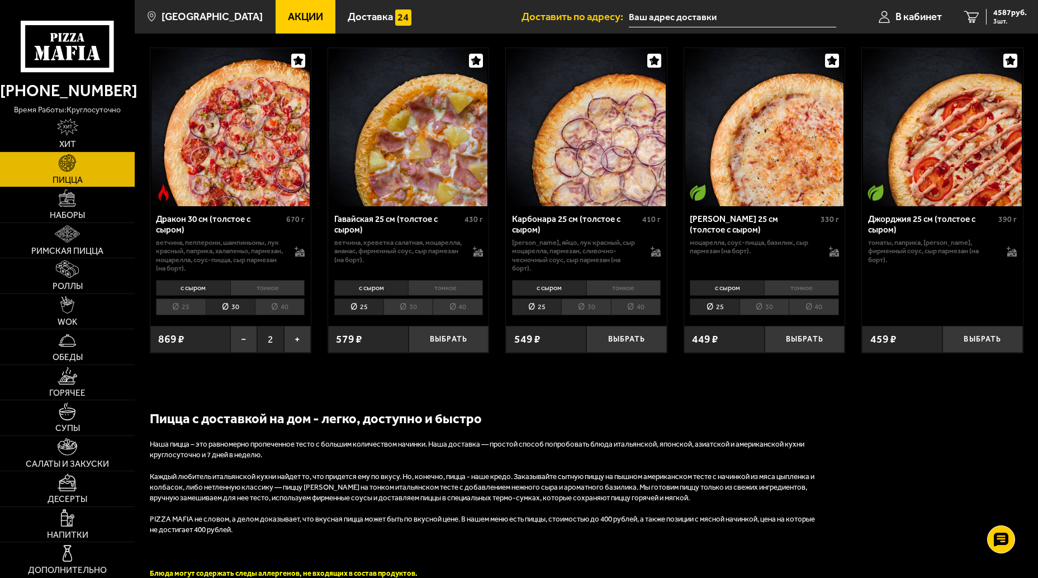
scroll to position [2053, 0]
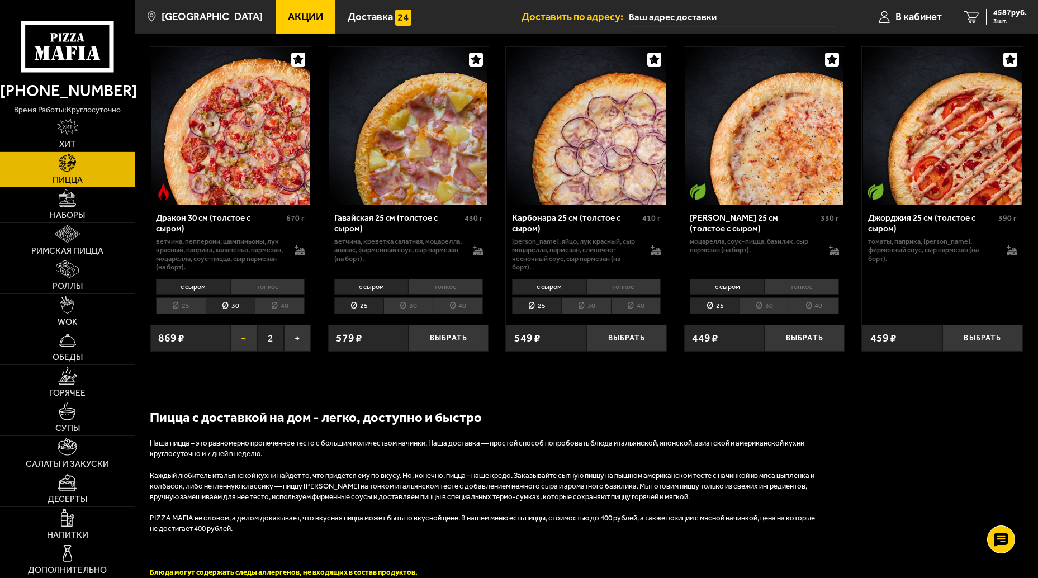
click at [239, 351] on button "−" at bounding box center [243, 338] width 27 height 26
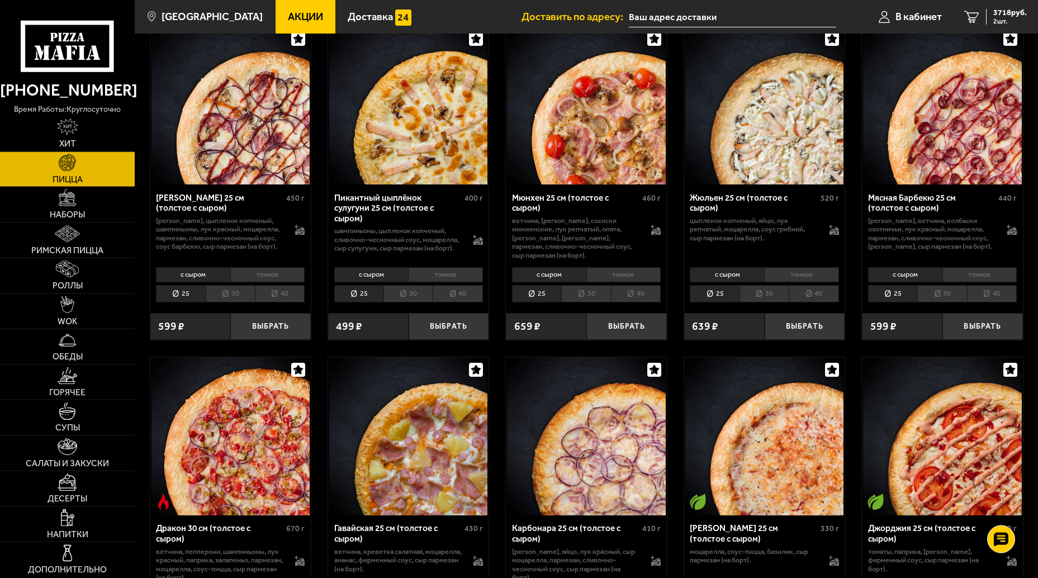
scroll to position [1686, 0]
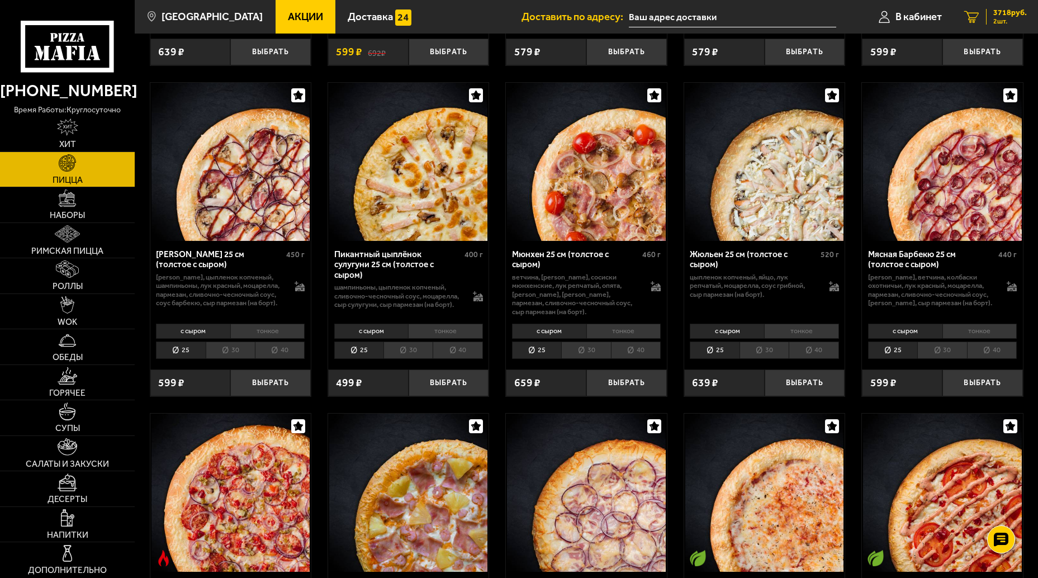
click at [1005, 11] on span "3718 руб." at bounding box center [1011, 13] width 34 height 8
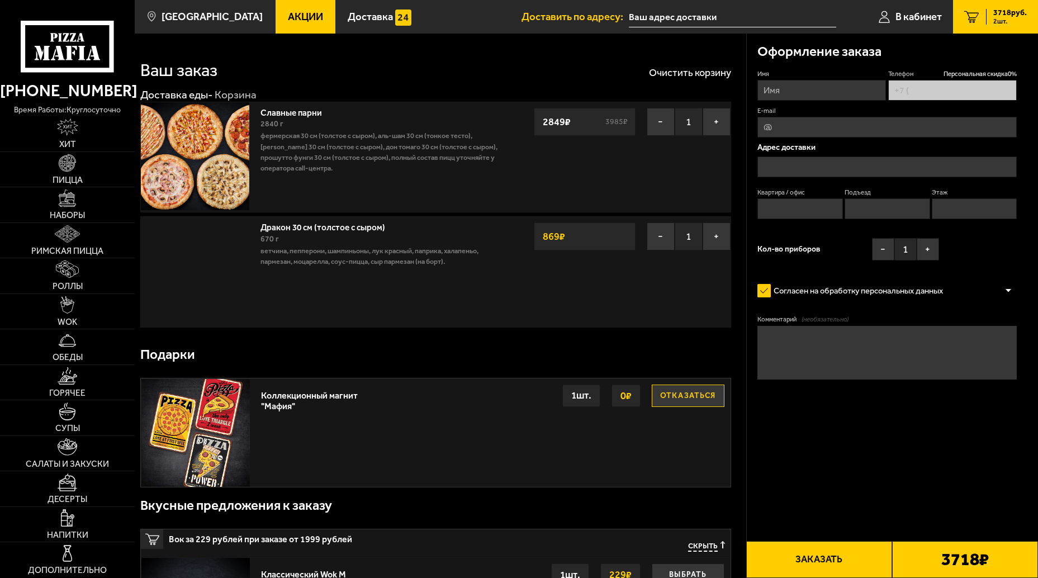
type input "[PHONE_NUMBER]"
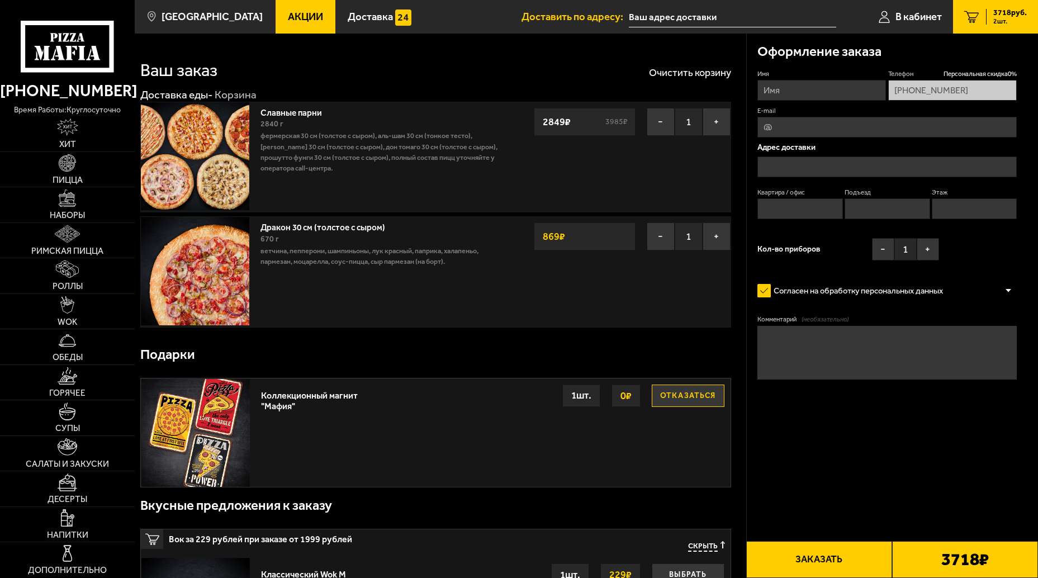
click at [786, 96] on input "Имя" at bounding box center [822, 90] width 129 height 21
type input "F"
type input "[PERSON_NAME]"
click at [800, 131] on input "E-mail" at bounding box center [887, 127] width 259 height 21
type input "ф"
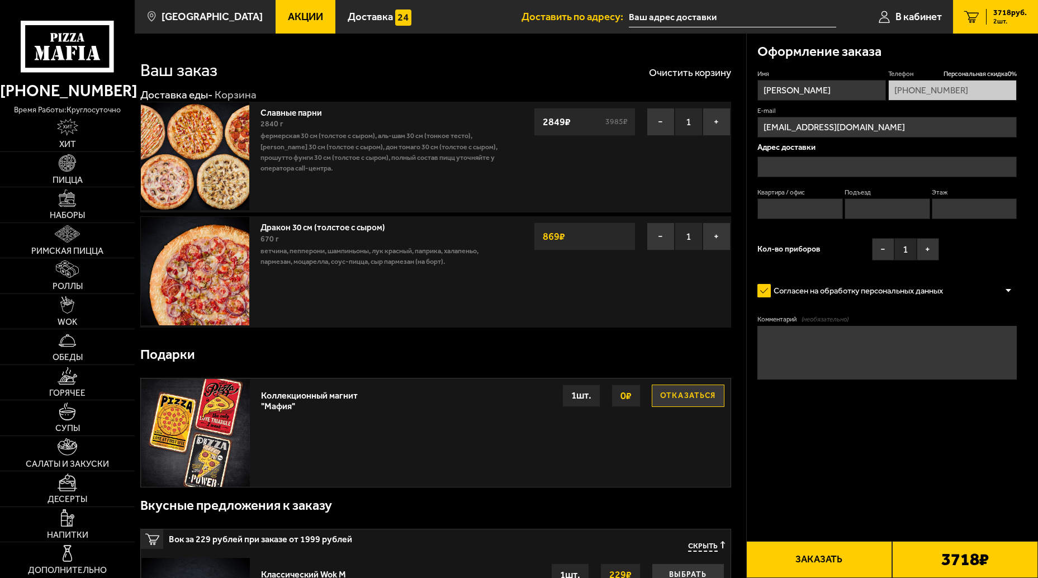
type input "[EMAIL_ADDRESS][DOMAIN_NAME]"
click at [781, 169] on input "text" at bounding box center [887, 167] width 259 height 21
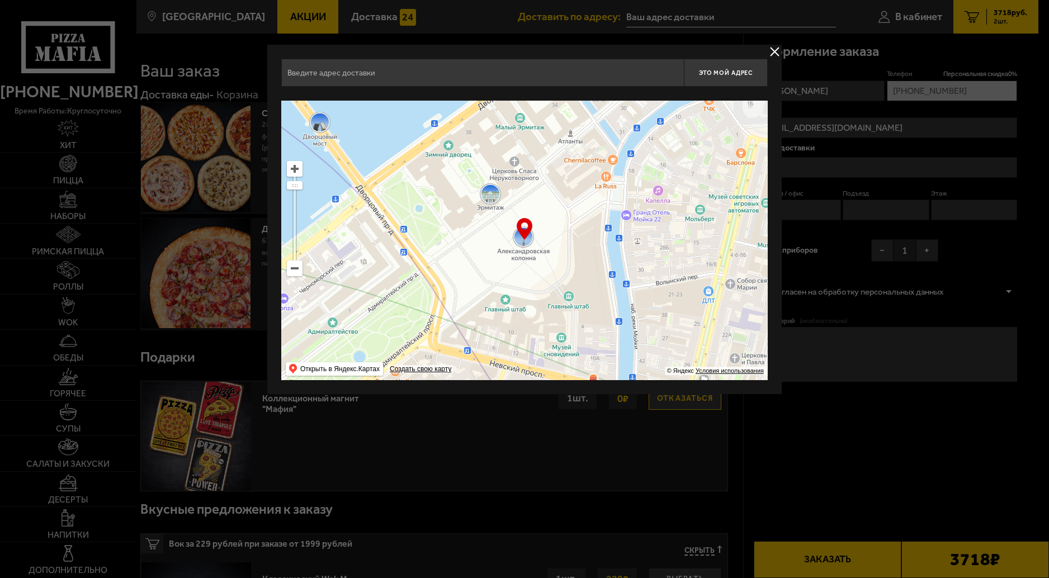
click at [423, 74] on input "text" at bounding box center [482, 73] width 403 height 28
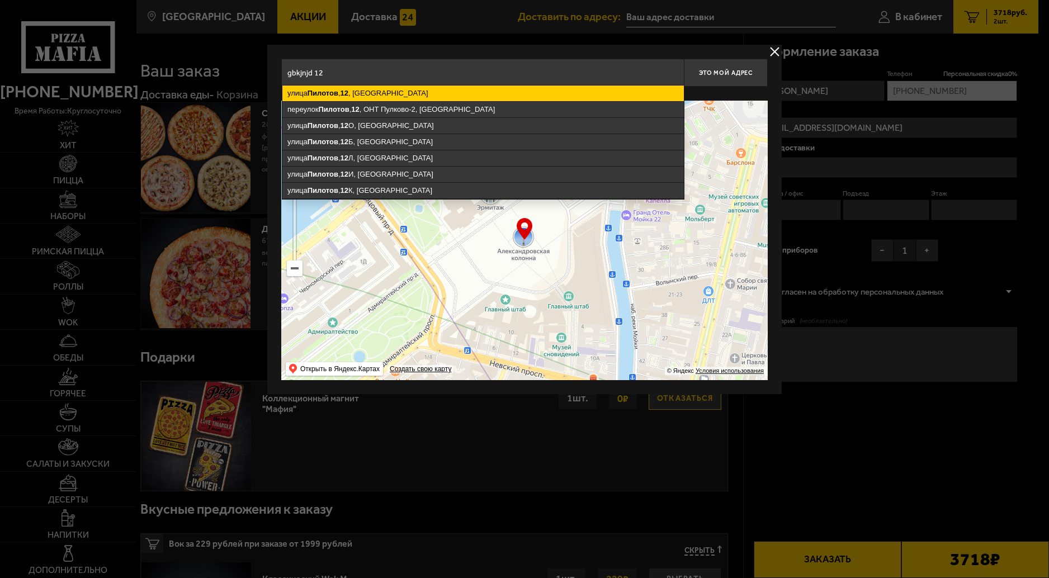
click at [348, 94] on ymaps "12" at bounding box center [345, 93] width 8 height 8
type input "[STREET_ADDRESS]"
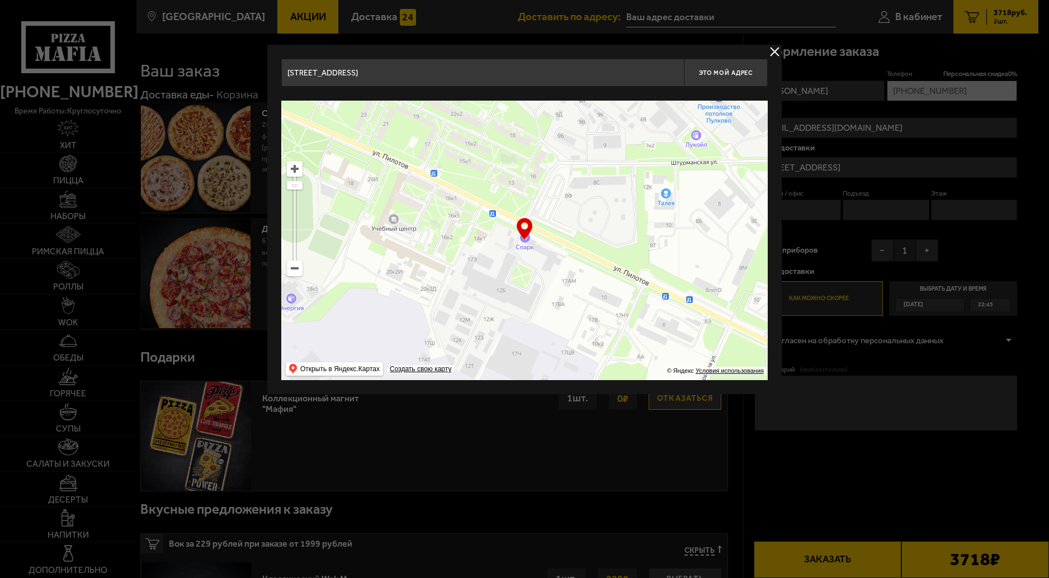
drag, startPoint x: 550, startPoint y: 245, endPoint x: 568, endPoint y: 256, distance: 20.3
click at [568, 256] on ymaps at bounding box center [524, 241] width 487 height 280
type input "[STREET_ADDRESS]"
click at [526, 242] on ymaps at bounding box center [524, 241] width 487 height 280
click at [729, 69] on span "Это мой адрес" at bounding box center [726, 72] width 54 height 7
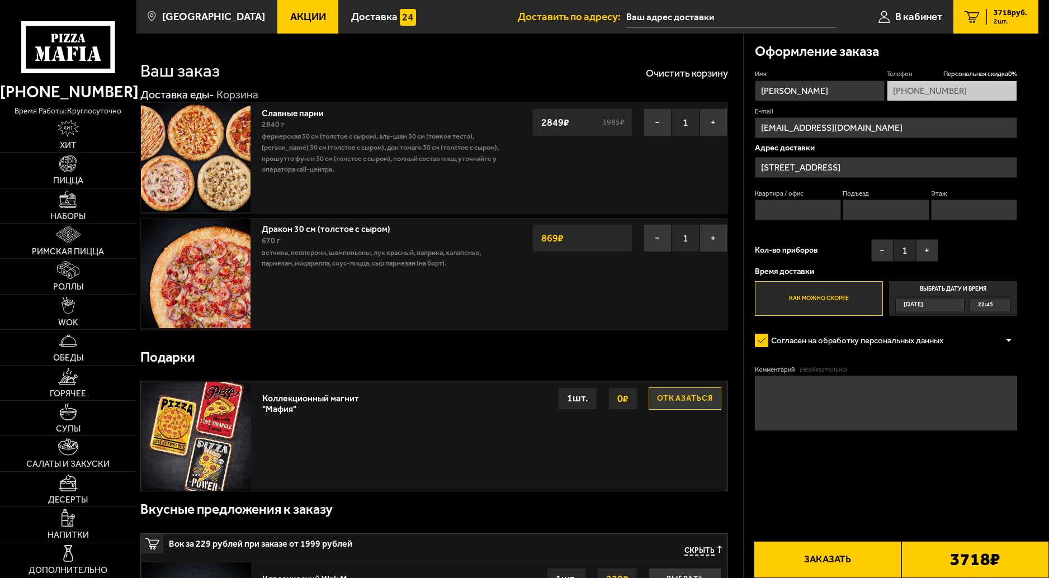
type input "[STREET_ADDRESS]"
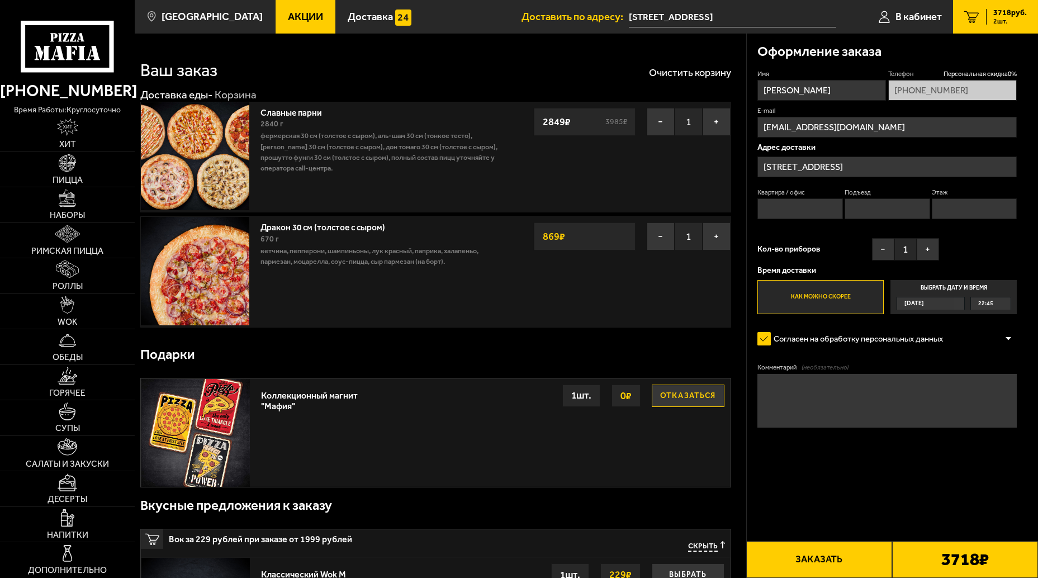
click at [786, 210] on input "Квартира / офис" at bounding box center [801, 209] width 86 height 21
click at [944, 290] on label "Выбрать дату и время [DATE] 22:45" at bounding box center [954, 297] width 126 height 35
click at [0, 0] on input "Выбрать дату и время [DATE] 22:45" at bounding box center [0, 0] width 0 height 0
click at [955, 304] on div "[DATE]" at bounding box center [926, 304] width 57 height 12
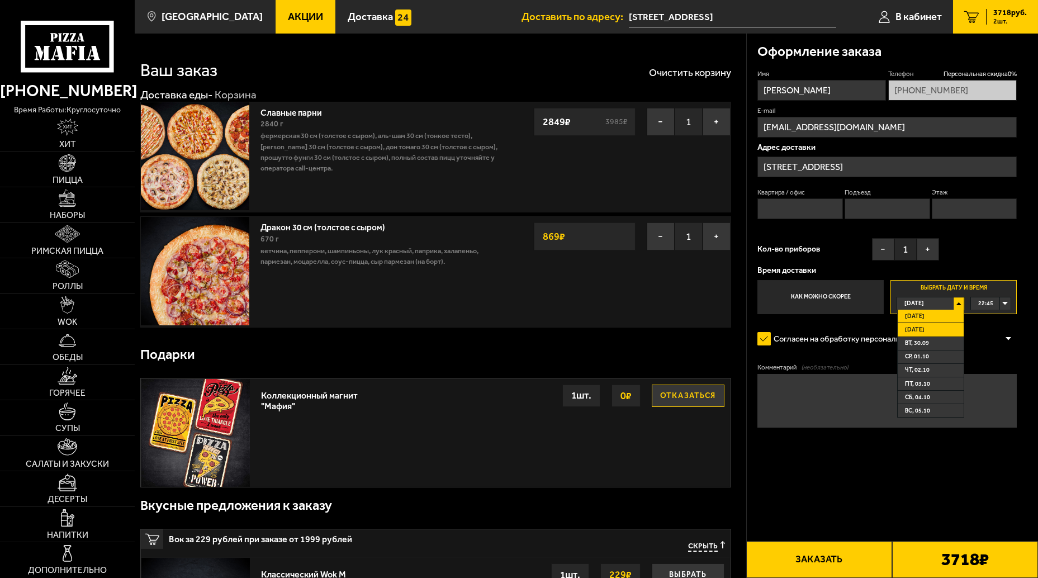
click at [928, 331] on li "[DATE]" at bounding box center [931, 329] width 66 height 13
click at [1004, 302] on div "00:00" at bounding box center [991, 304] width 40 height 12
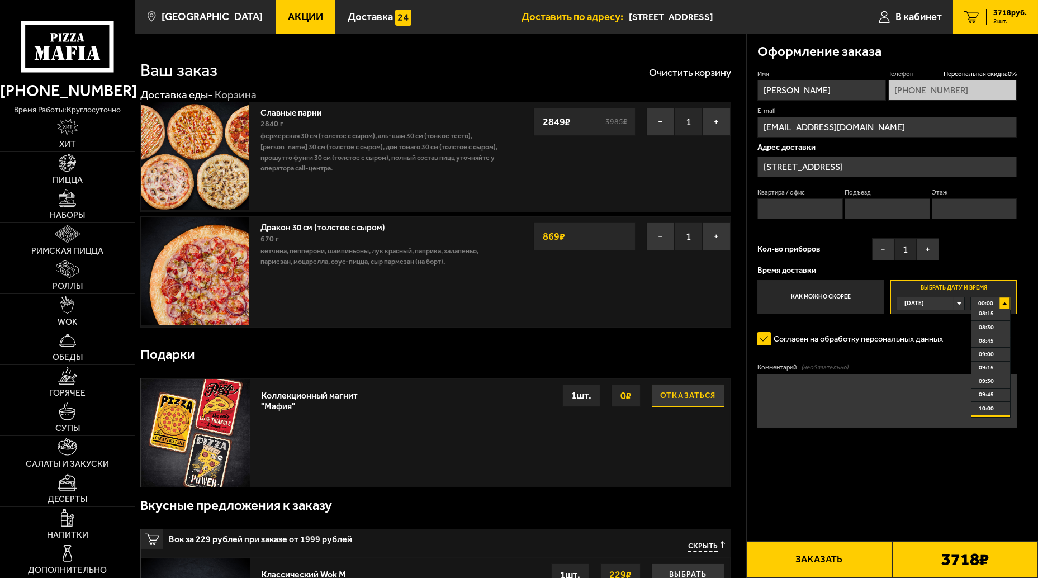
scroll to position [494, 0]
click at [985, 341] on span "09:30" at bounding box center [986, 335] width 15 height 12
drag, startPoint x: 783, startPoint y: 404, endPoint x: 987, endPoint y: 351, distance: 210.2
click at [783, 403] on textarea "Комментарий (необязательно)" at bounding box center [887, 401] width 259 height 54
type textarea "R"
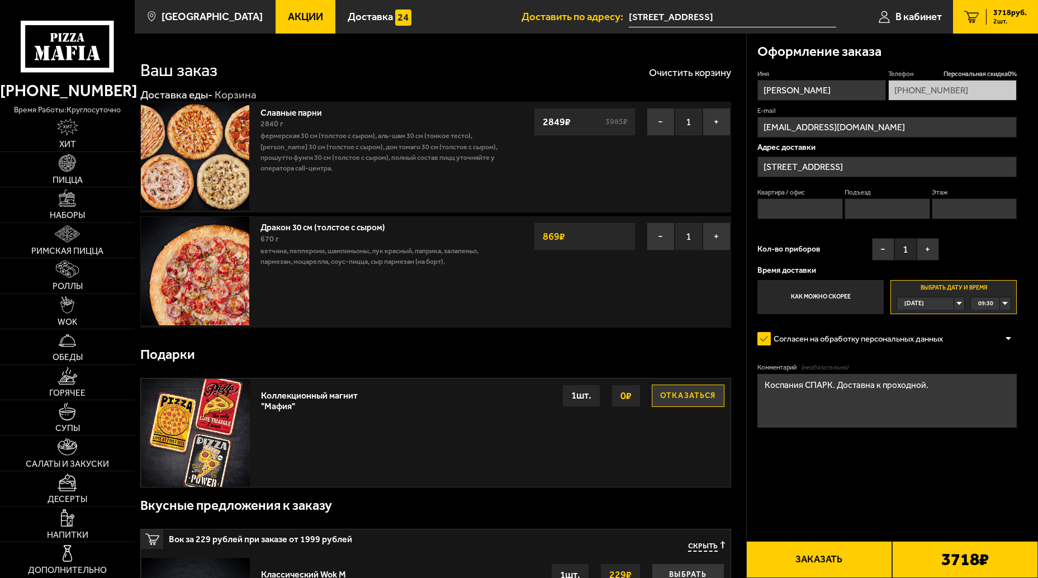
click at [778, 386] on textarea "Коспания СПАРК. Доставна к проходной." at bounding box center [887, 401] width 259 height 54
click at [788, 412] on textarea "Компания СПАРК. Доставна к проходной." at bounding box center [887, 401] width 259 height 54
click at [835, 387] on textarea "Компания СПАРК. Доставна к проходной." at bounding box center [887, 401] width 259 height 54
click at [936, 390] on textarea "Компания СПАРК. Доставна к проходной." at bounding box center [887, 401] width 259 height 54
click at [837, 397] on textarea "Компания СПАРК. Доставна к проходной. За 5мин. до приезжа отзвониться." at bounding box center [887, 401] width 259 height 54
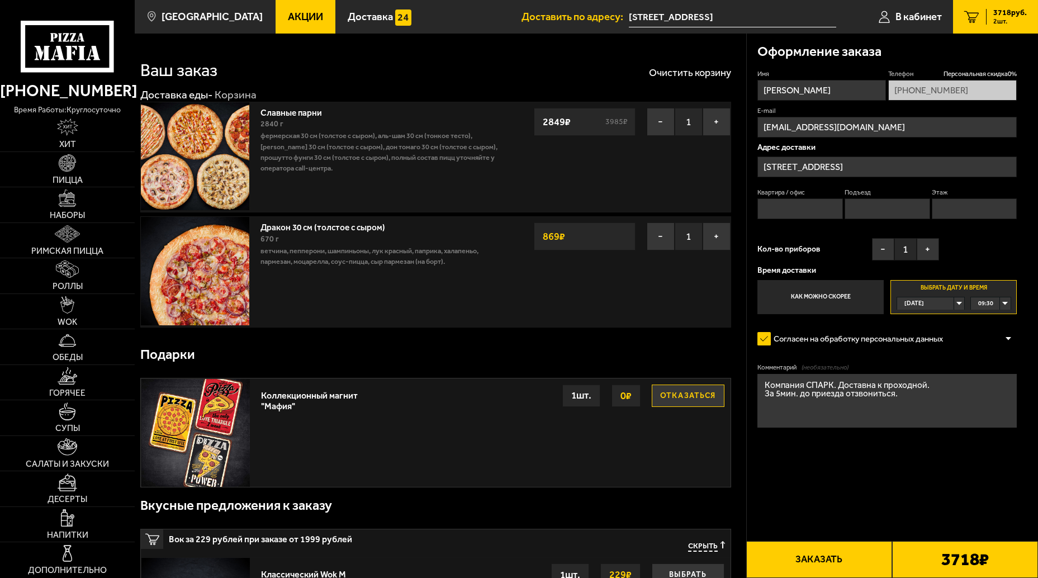
drag, startPoint x: 922, startPoint y: 405, endPoint x: 892, endPoint y: 394, distance: 31.7
click at [922, 404] on textarea "Компания СПАРК. Доставна к проходной. За 5мин. до приезда отзвониться." at bounding box center [887, 401] width 259 height 54
click at [867, 387] on textarea "Компания СПАРК. Доставна к проходной. За 5мин. до приезда отзвониться." at bounding box center [887, 401] width 259 height 54
click at [917, 407] on textarea "Компания СПАРК. Доставка к проходной. За 5мин. до приезда отзвониться." at bounding box center [887, 401] width 259 height 54
click at [861, 421] on textarea "Компания СПАРК. Доставка к проходной. За 5мин. до приезда отзвониться." at bounding box center [887, 401] width 259 height 54
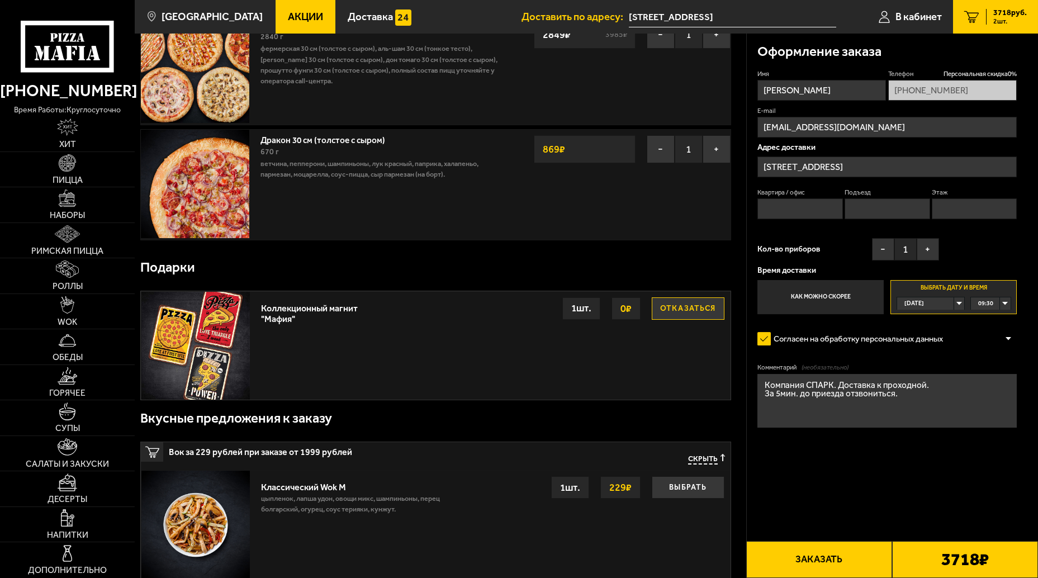
scroll to position [52, 0]
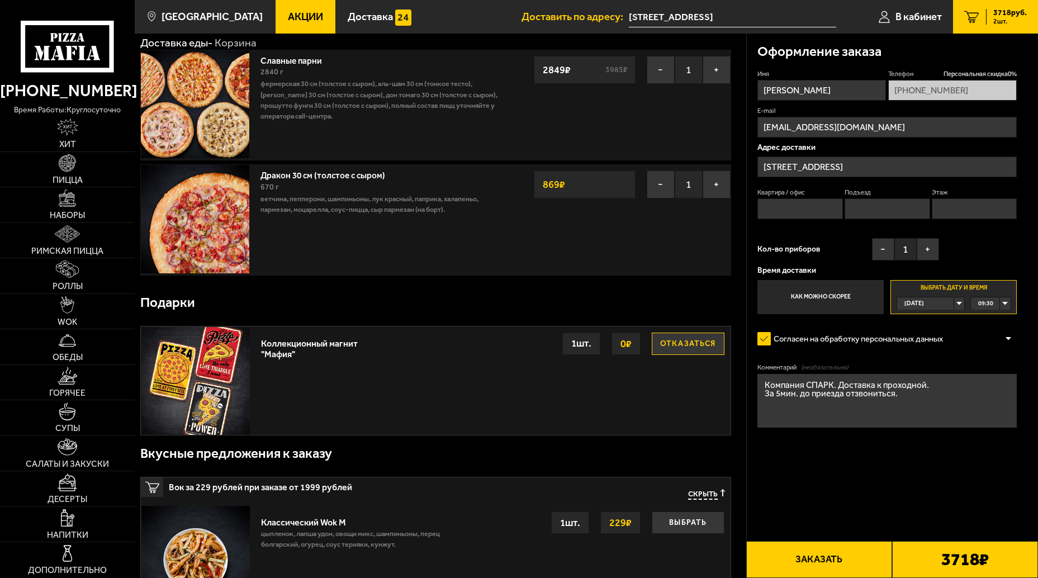
type textarea "Компания СПАРК. Доставка к проходной. За 5мин. до приезда отзвониться."
click at [812, 569] on button "Заказать" at bounding box center [820, 559] width 146 height 37
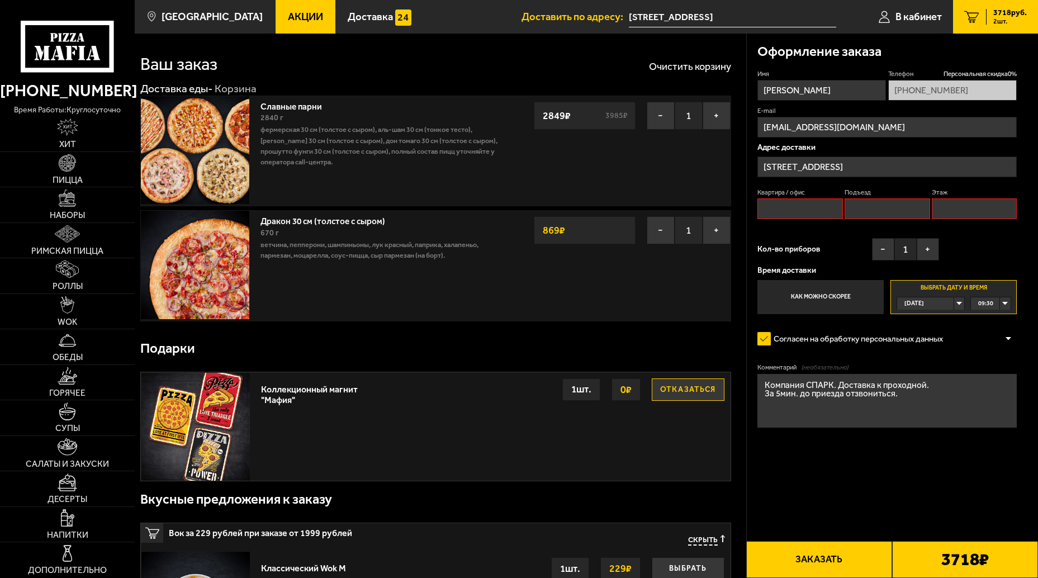
scroll to position [0, 0]
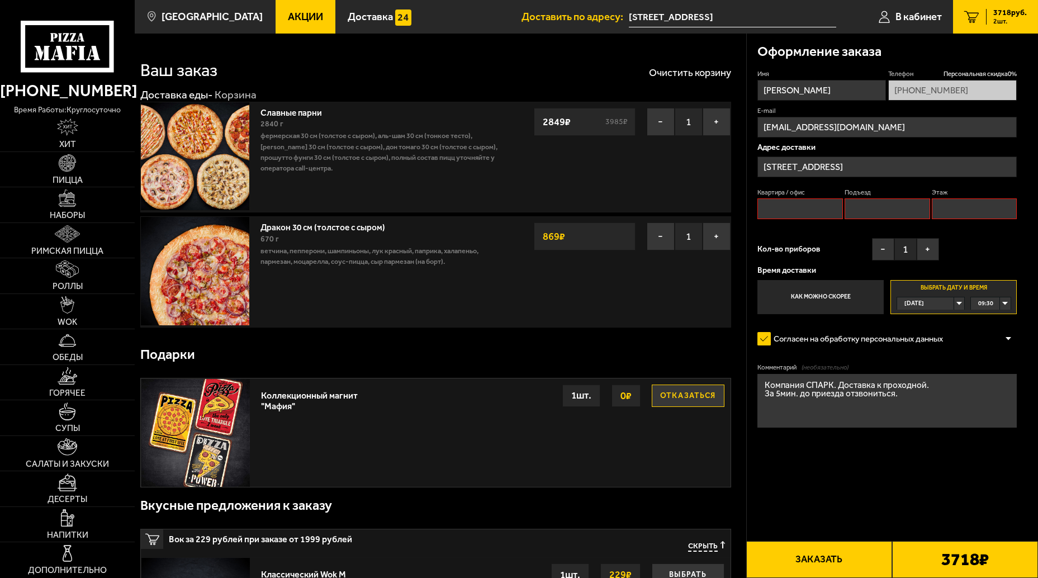
click at [770, 215] on input "Квартира / офис" at bounding box center [801, 209] width 86 height 21
type input "0"
click at [867, 210] on input "Подъезд" at bounding box center [888, 209] width 86 height 21
type input "0"
click at [945, 216] on input "Этаж" at bounding box center [975, 209] width 86 height 21
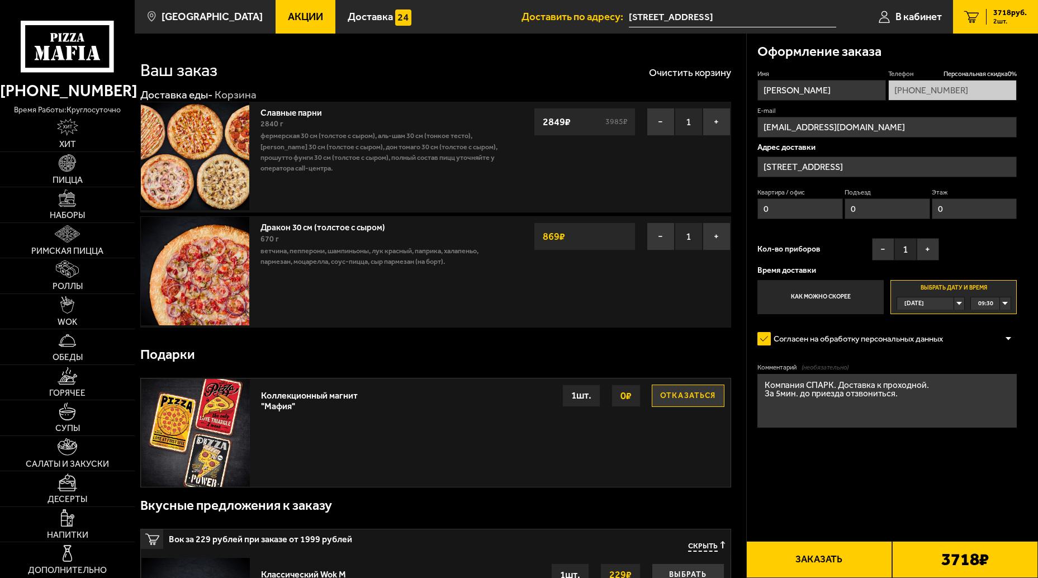
type input "0"
click at [856, 461] on form "Имя [PERSON_NAME] Телефон Персональная скидка 0 % [PHONE_NUMBER] E-mail [EMAIL_…" at bounding box center [887, 280] width 259 height 422
click at [818, 568] on button "Заказать" at bounding box center [820, 559] width 146 height 37
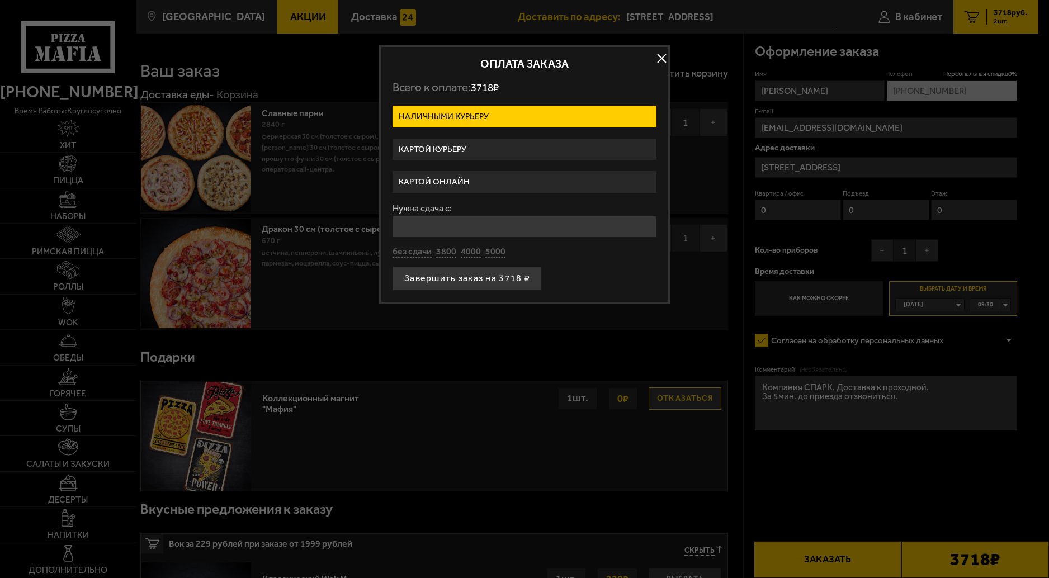
click at [443, 147] on label "Картой курьеру" at bounding box center [525, 150] width 264 height 22
click at [0, 0] on input "Картой курьеру" at bounding box center [0, 0] width 0 height 0
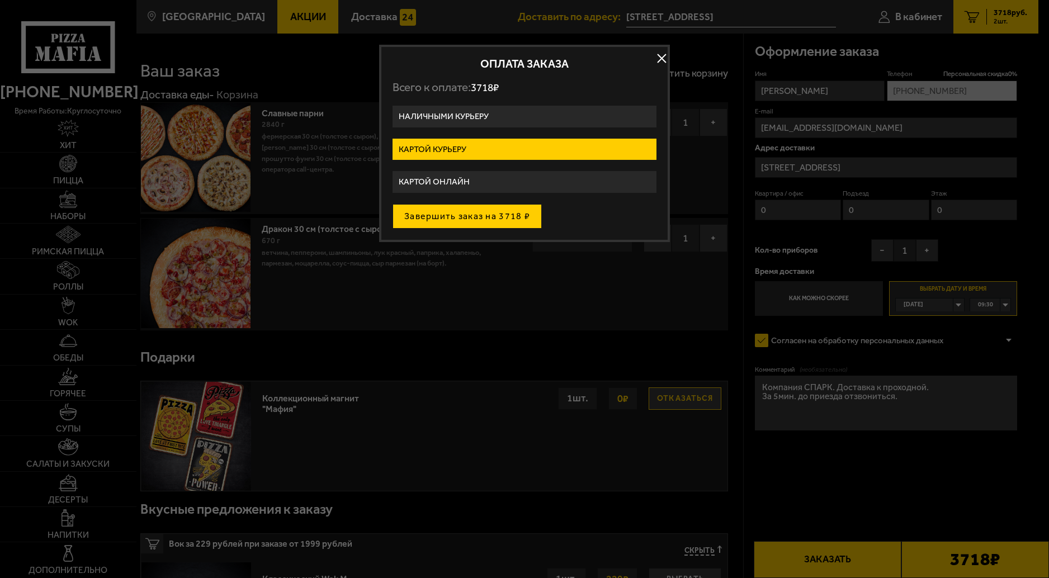
click at [430, 214] on button "Завершить заказ на 3718 ₽" at bounding box center [467, 216] width 149 height 25
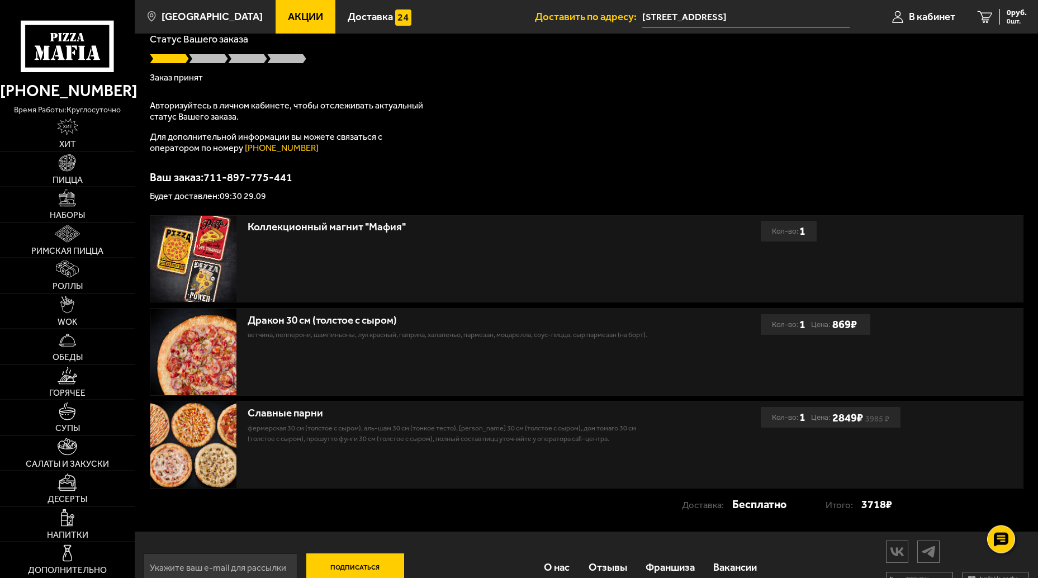
scroll to position [105, 0]
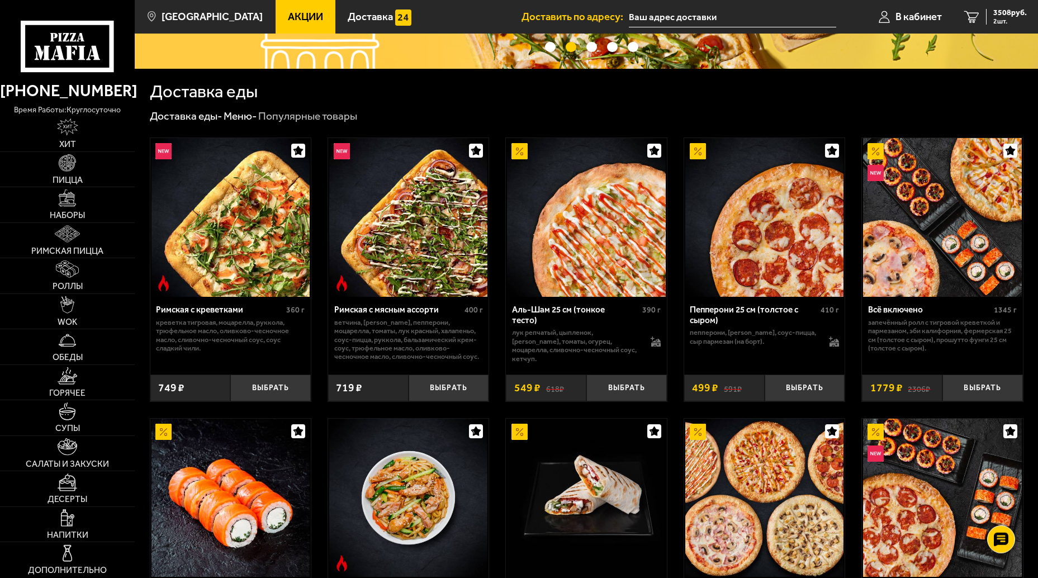
scroll to position [210, 0]
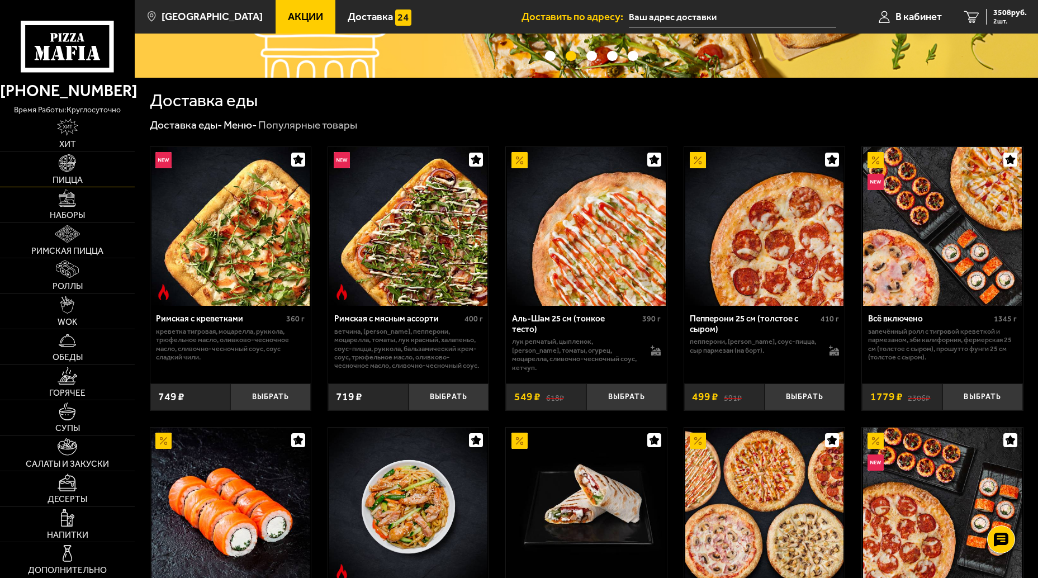
click at [70, 173] on link "Пицца" at bounding box center [67, 169] width 135 height 35
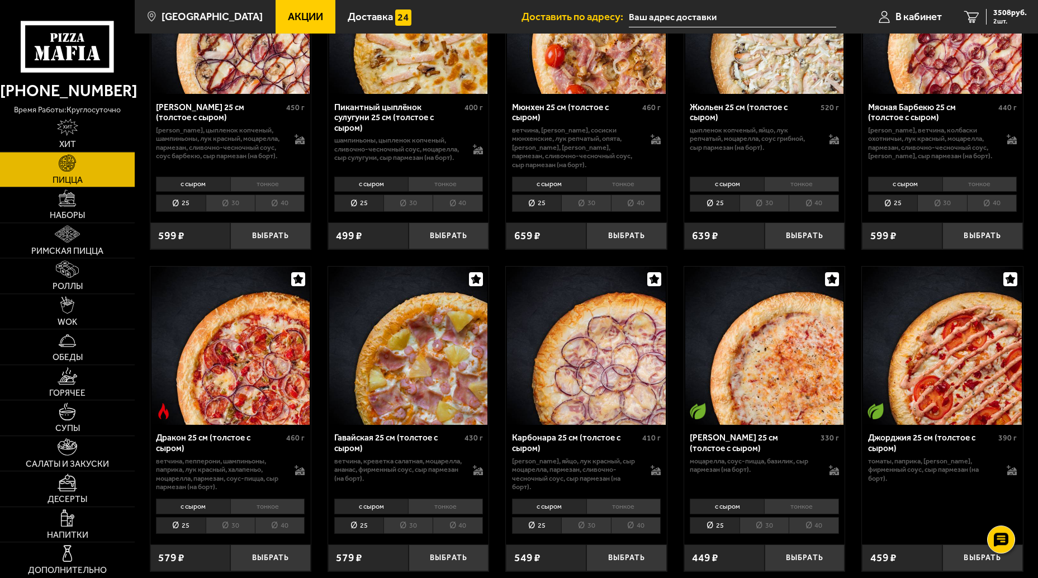
scroll to position [1941, 0]
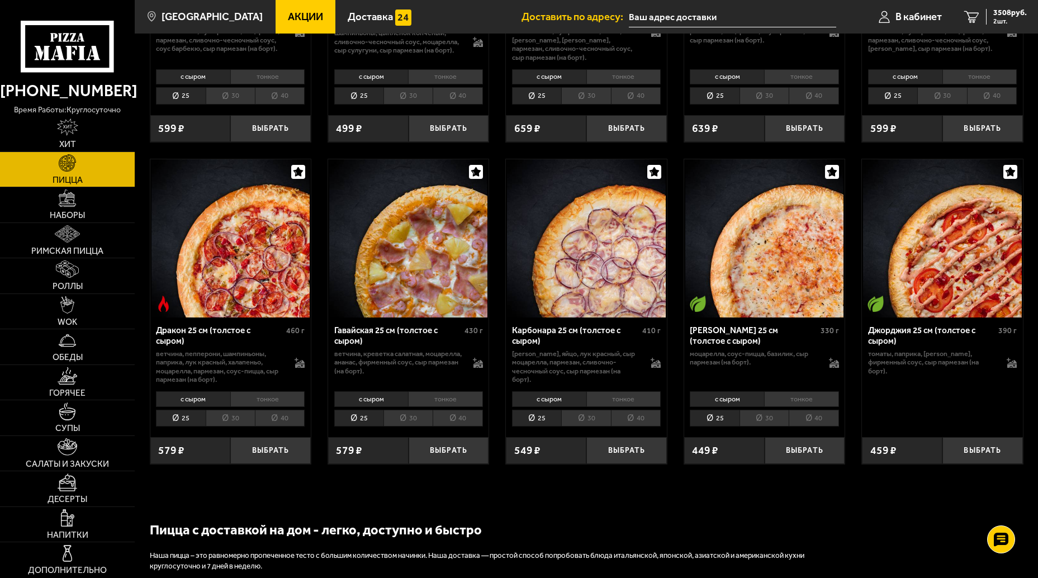
click at [230, 427] on li "30" at bounding box center [230, 418] width 49 height 17
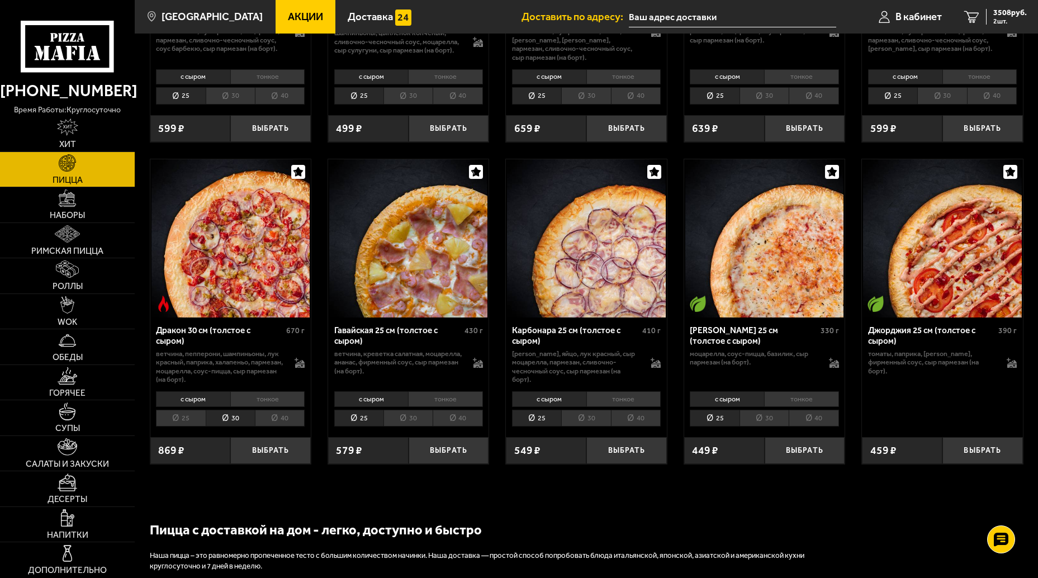
click at [228, 464] on div "869 ₽" at bounding box center [190, 450] width 81 height 26
click at [271, 464] on button "Выбрать" at bounding box center [270, 450] width 81 height 26
